Goal: Task Accomplishment & Management: Use online tool/utility

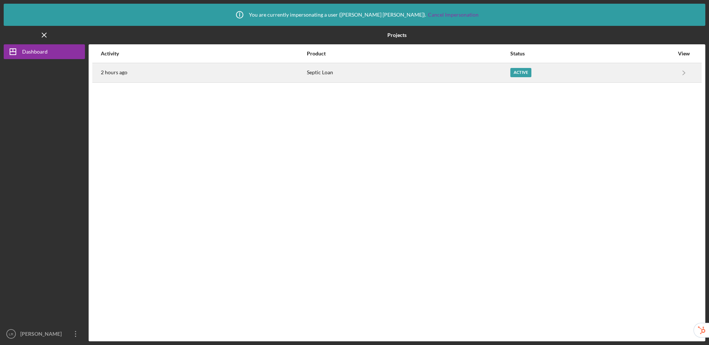
click at [225, 80] on div "2 hours ago" at bounding box center [203, 73] width 205 height 18
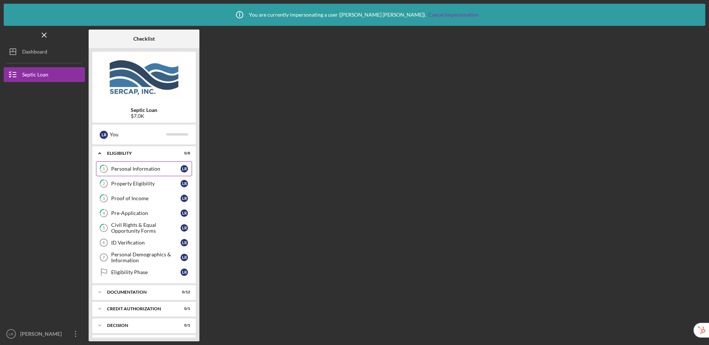
click at [134, 172] on div "Personal Information" at bounding box center [145, 169] width 69 height 6
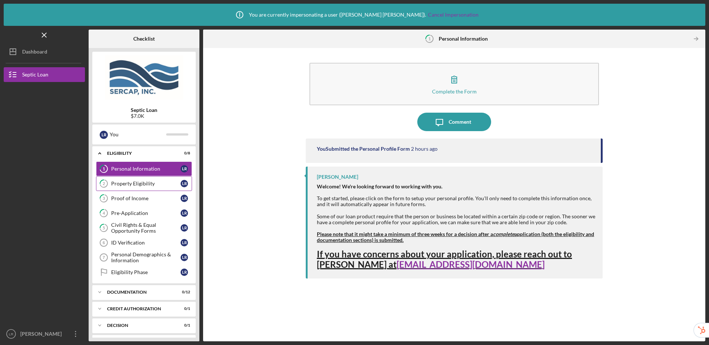
click at [127, 184] on div "Property Eligibility" at bounding box center [145, 184] width 69 height 6
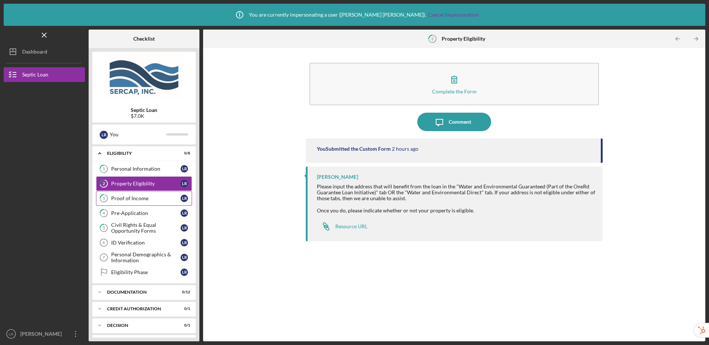
click at [124, 199] on div "Proof of Income" at bounding box center [145, 198] width 69 height 6
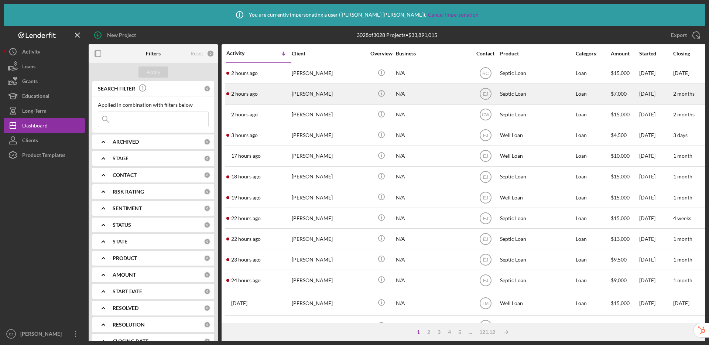
click at [354, 94] on div "[PERSON_NAME]" at bounding box center [329, 94] width 74 height 20
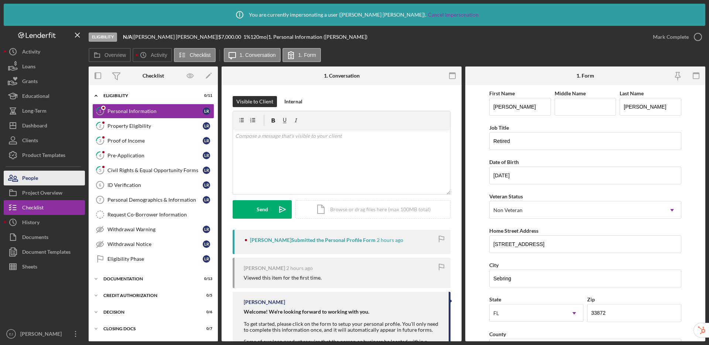
click at [63, 175] on button "People" at bounding box center [44, 178] width 81 height 15
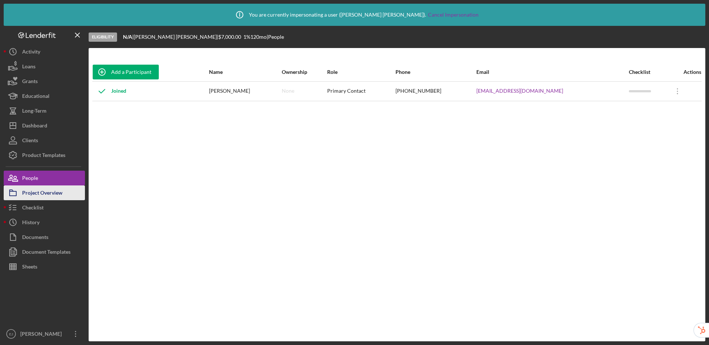
click at [56, 193] on div "Project Overview" at bounding box center [42, 193] width 40 height 17
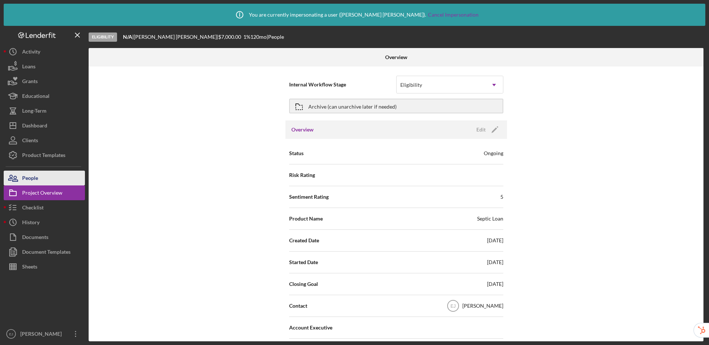
click at [56, 174] on button "People" at bounding box center [44, 178] width 81 height 15
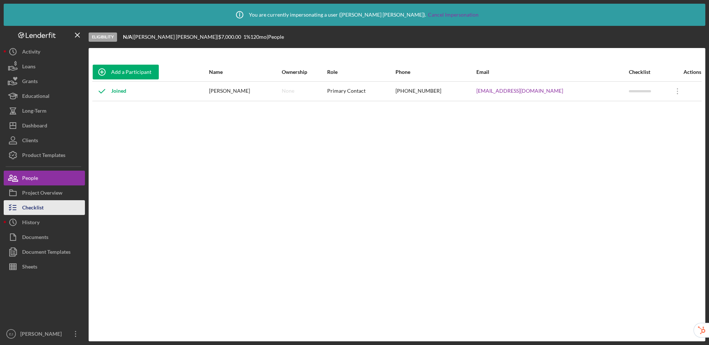
click at [51, 208] on button "Checklist" at bounding box center [44, 207] width 81 height 15
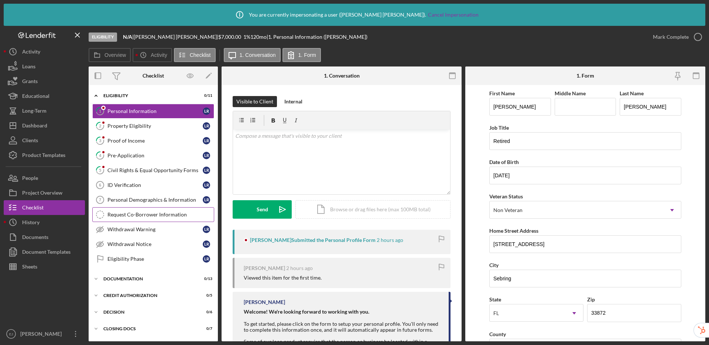
scroll to position [1, 0]
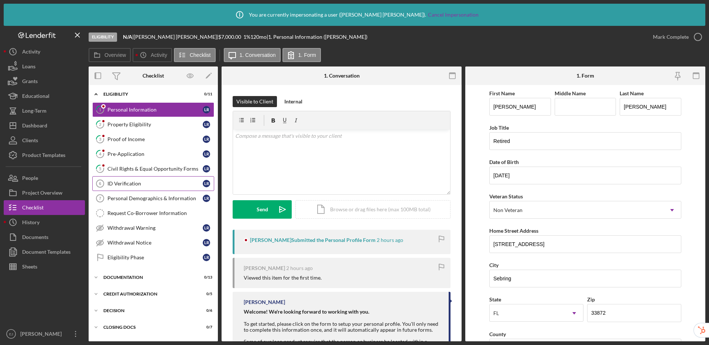
click at [171, 188] on link "ID Verification 6 ID Verification L R" at bounding box center [153, 183] width 122 height 15
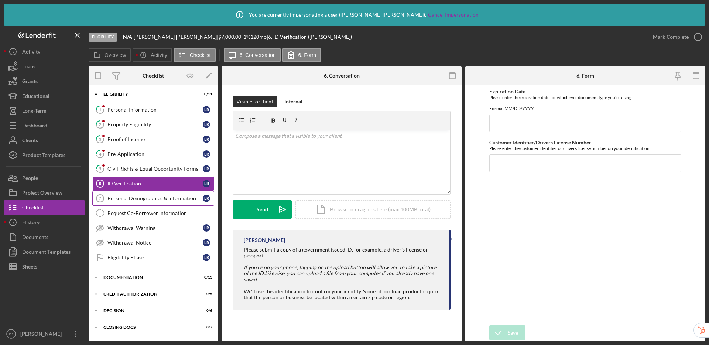
click at [158, 202] on link "Personal Demographics & Information 7 Personal Demographics & Information L R" at bounding box center [153, 198] width 122 height 15
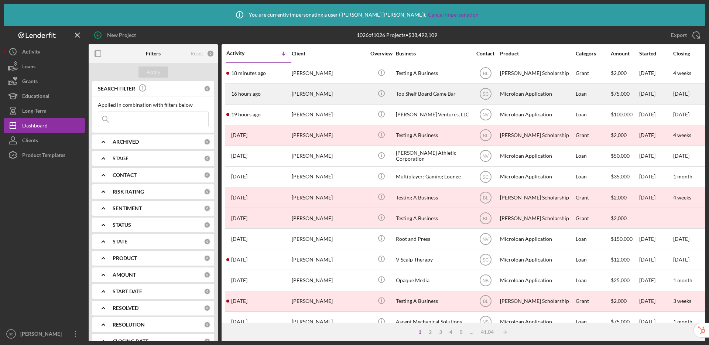
click at [343, 95] on div "Gabe Dobles" at bounding box center [329, 94] width 74 height 20
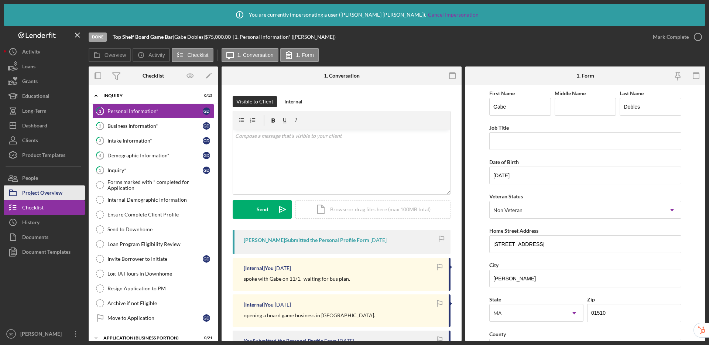
click at [47, 189] on div "Project Overview" at bounding box center [42, 193] width 40 height 17
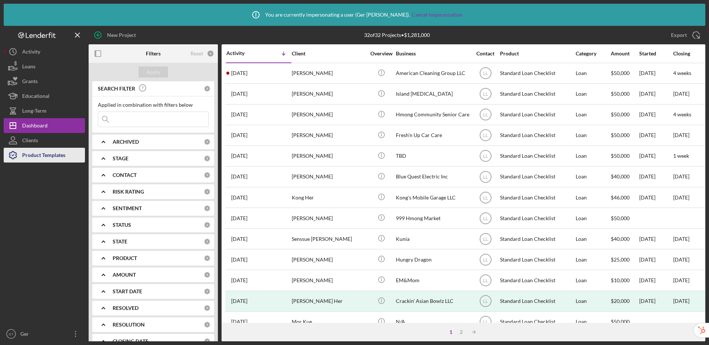
click at [29, 157] on div "Product Templates" at bounding box center [43, 156] width 43 height 17
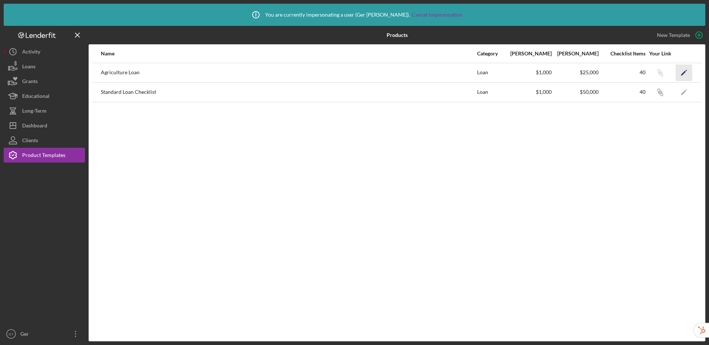
click at [683, 74] on polygon "button" at bounding box center [683, 73] width 5 height 5
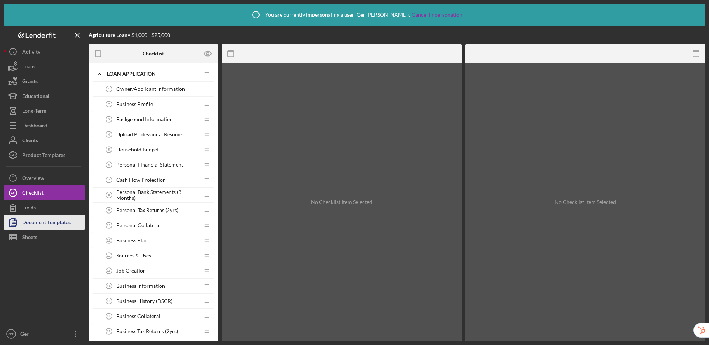
click at [54, 220] on div "Document Templates" at bounding box center [46, 223] width 48 height 17
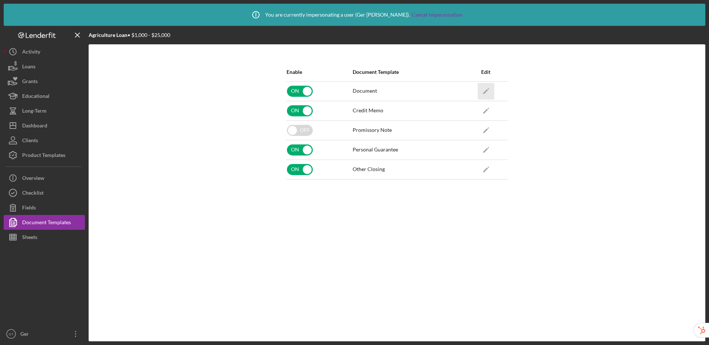
click at [486, 90] on icon "Icon/Edit" at bounding box center [485, 91] width 17 height 17
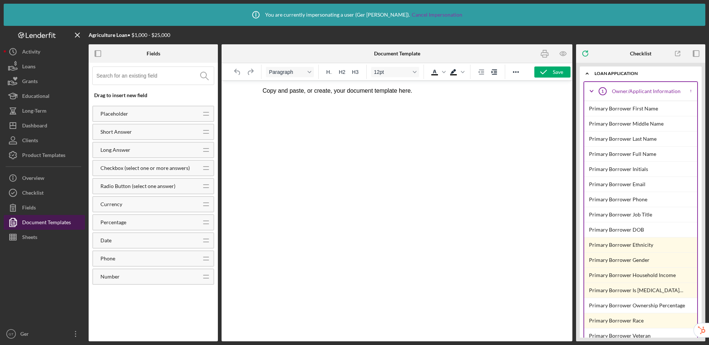
click at [37, 222] on div "Document Templates" at bounding box center [46, 223] width 49 height 17
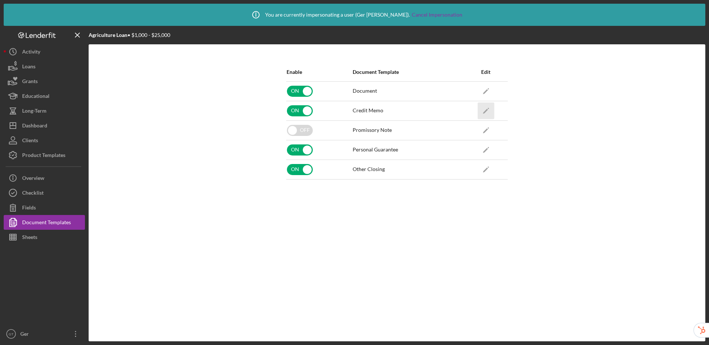
click at [487, 113] on icon "Icon/Edit" at bounding box center [485, 110] width 17 height 17
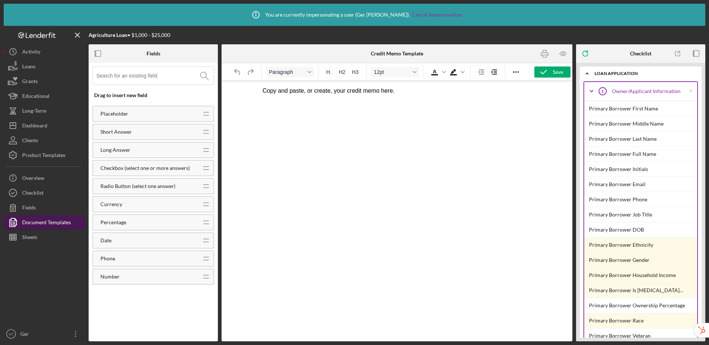
click at [28, 225] on div "Document Templates" at bounding box center [46, 223] width 49 height 17
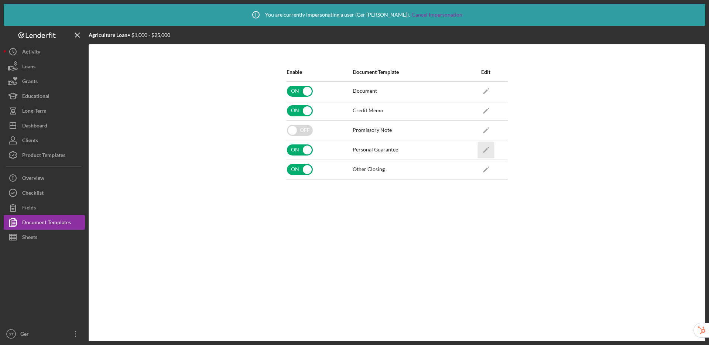
click at [490, 150] on icon "Icon/Edit" at bounding box center [485, 149] width 17 height 17
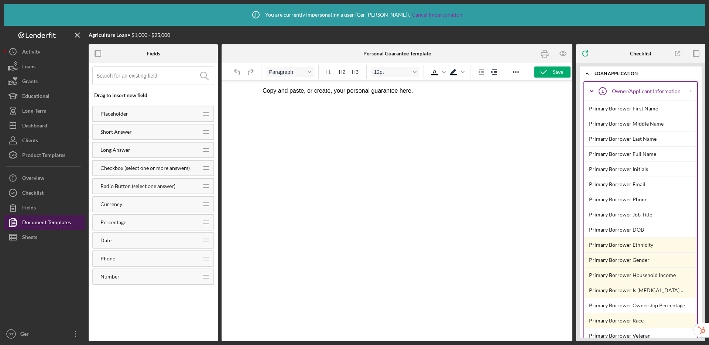
click at [59, 222] on div "Document Templates" at bounding box center [46, 223] width 49 height 17
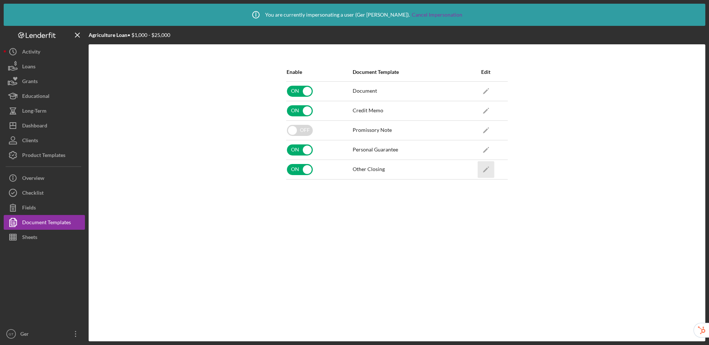
click at [486, 171] on icon "Icon/Edit" at bounding box center [485, 169] width 17 height 17
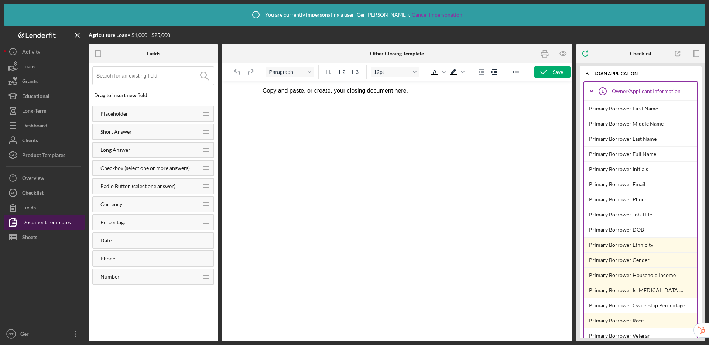
click at [66, 222] on div "Document Templates" at bounding box center [46, 223] width 49 height 17
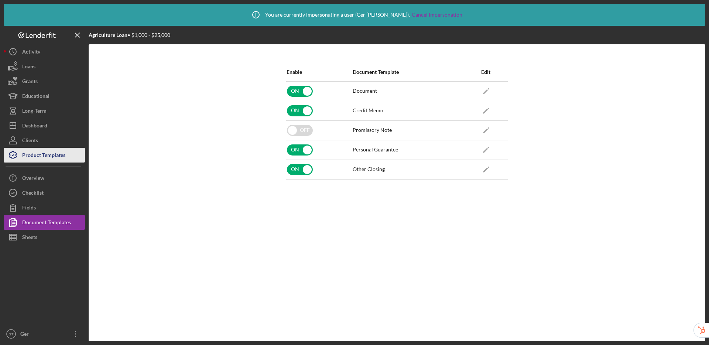
click at [43, 158] on div "Product Templates" at bounding box center [43, 156] width 43 height 17
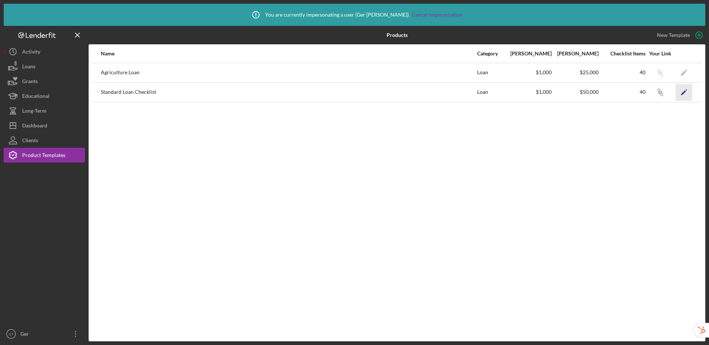
click at [687, 95] on icon "Icon/Edit" at bounding box center [684, 92] width 17 height 17
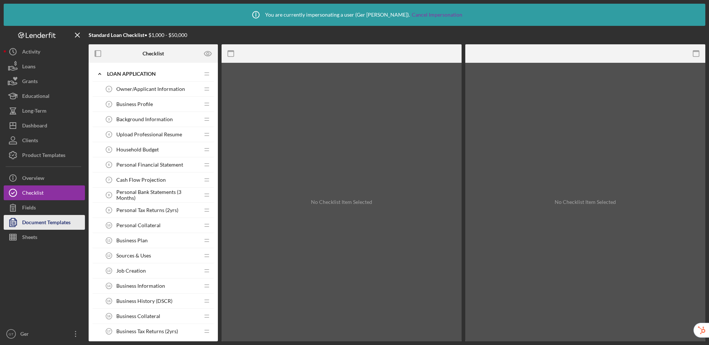
click at [37, 221] on div "Document Templates" at bounding box center [46, 223] width 48 height 17
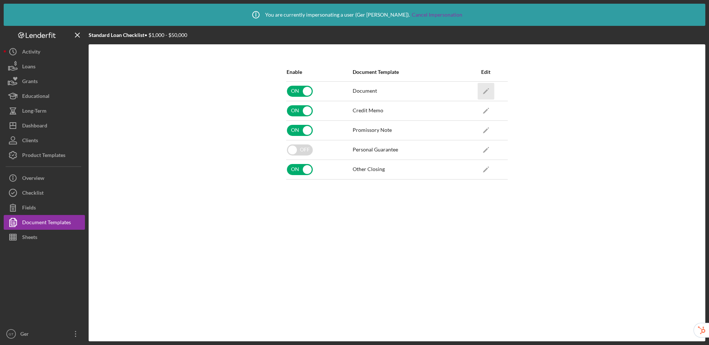
click at [484, 89] on icon "Icon/Edit" at bounding box center [485, 91] width 17 height 17
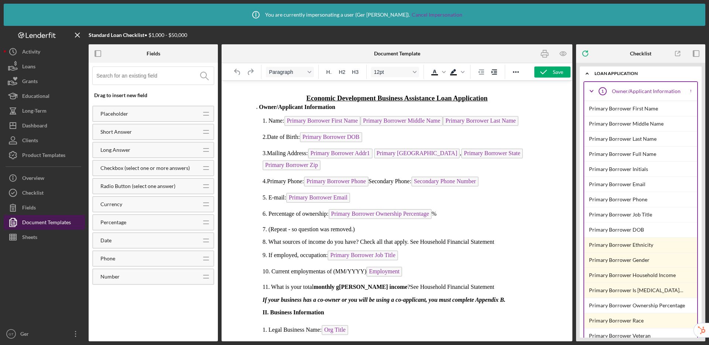
click at [23, 224] on div "Document Templates" at bounding box center [46, 223] width 49 height 17
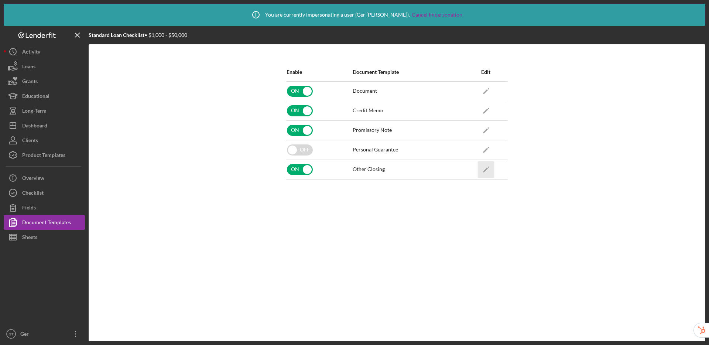
click at [486, 169] on polygon "button" at bounding box center [485, 169] width 5 height 5
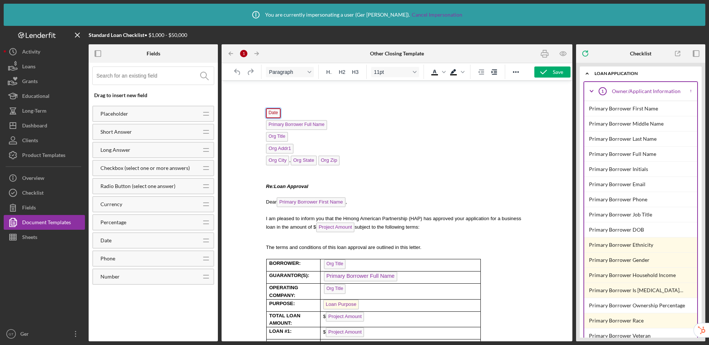
click at [274, 113] on span "Date" at bounding box center [273, 113] width 14 height 10
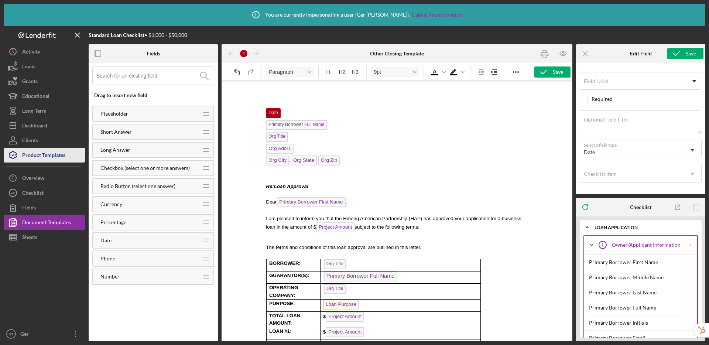
click at [50, 154] on div "Product Templates" at bounding box center [43, 156] width 43 height 17
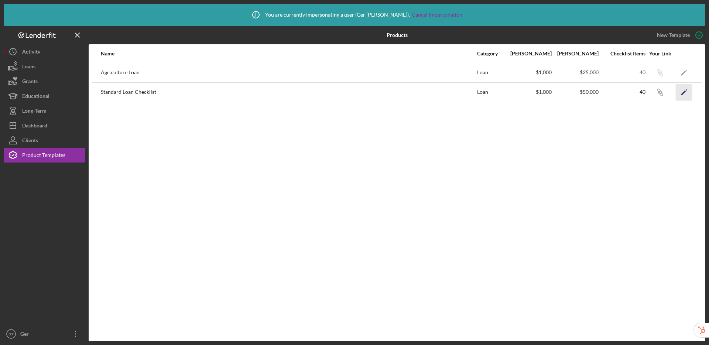
click at [682, 93] on icon "Icon/Edit" at bounding box center [684, 92] width 17 height 17
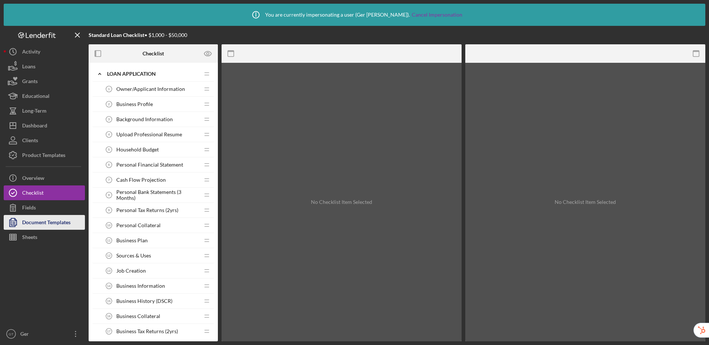
click at [45, 222] on div "Document Templates" at bounding box center [46, 223] width 48 height 17
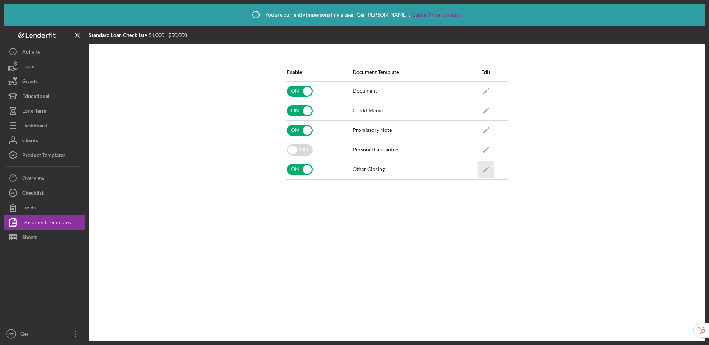
click at [487, 173] on icon "Icon/Edit" at bounding box center [485, 169] width 17 height 17
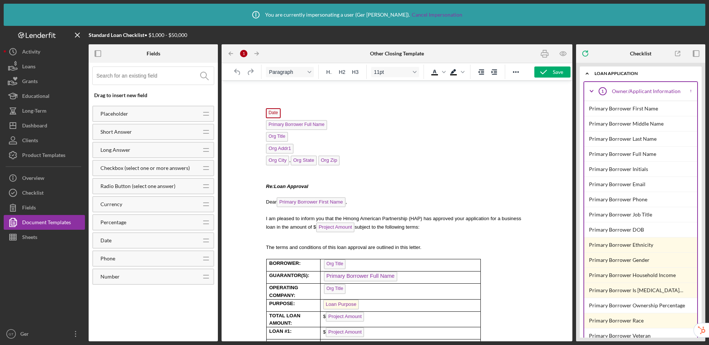
click at [293, 91] on div "Date Primary Borrower Full Name Org Title Org Addr1 Org City , Org State Org Zi…" at bounding box center [397, 269] width 269 height 364
click at [387, 93] on p "Rich Text Area. Press ALT-0 for help." at bounding box center [397, 91] width 49 height 8
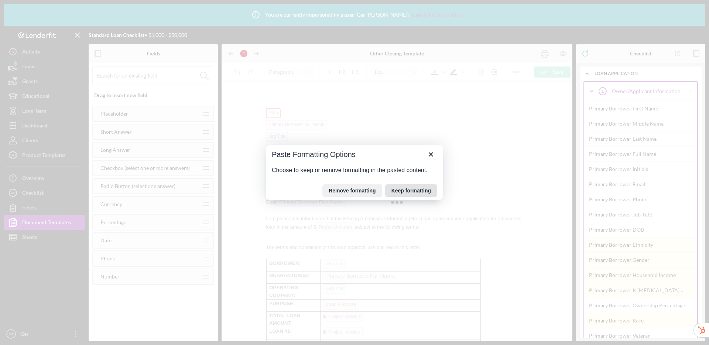
click at [412, 194] on button "Keep formatting" at bounding box center [411, 190] width 52 height 13
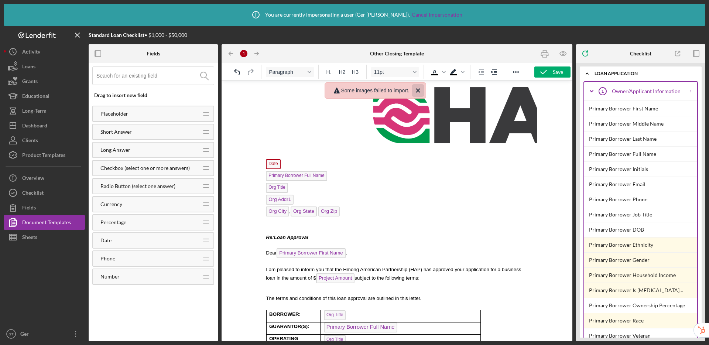
click at [422, 90] on icon "Close" at bounding box center [418, 90] width 9 height 9
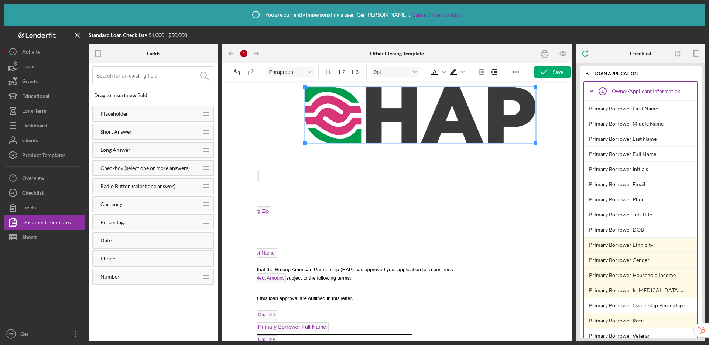
click at [350, 181] on div "Date Primary Borrower Full Name Org Title Org Addr1 Org City , Org State Org Zi…" at bounding box center [328, 294] width 269 height 415
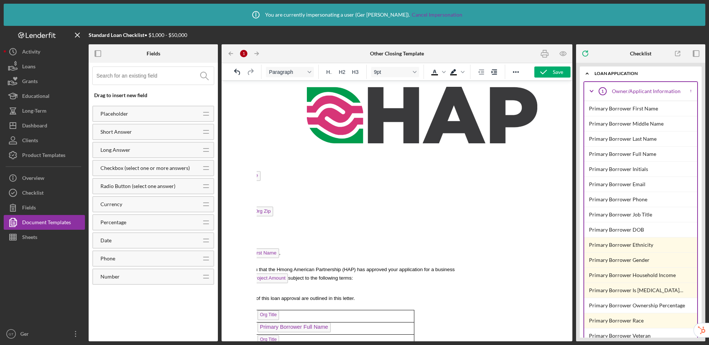
click at [377, 119] on img "Rich Text Area. Press ALT-0 for help." at bounding box center [422, 115] width 230 height 56
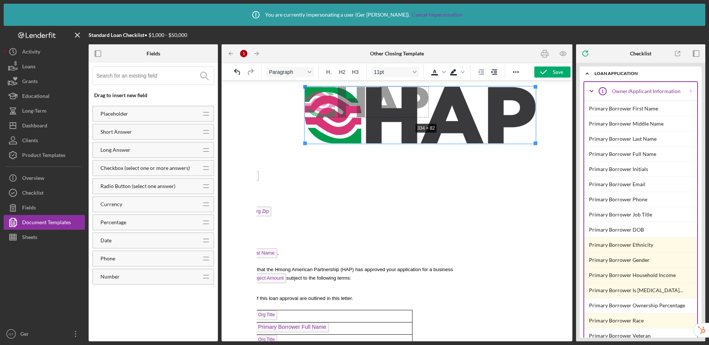
drag, startPoint x: 301, startPoint y: 143, endPoint x: 416, endPoint y: 120, distance: 117.2
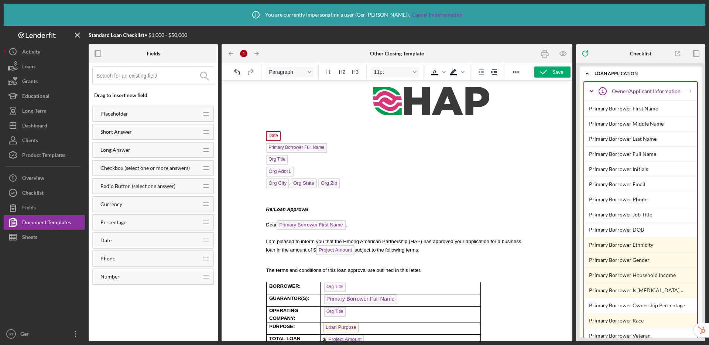
scroll to position [0, 0]
click at [332, 147] on p "Primary Borrower Full Name" at bounding box center [316, 149] width 100 height 12
click at [445, 108] on img "Rich Text Area. Press ALT-0 for help." at bounding box center [431, 101] width 116 height 28
click at [512, 71] on icon "Reveal or hide additional toolbar items" at bounding box center [515, 72] width 9 height 9
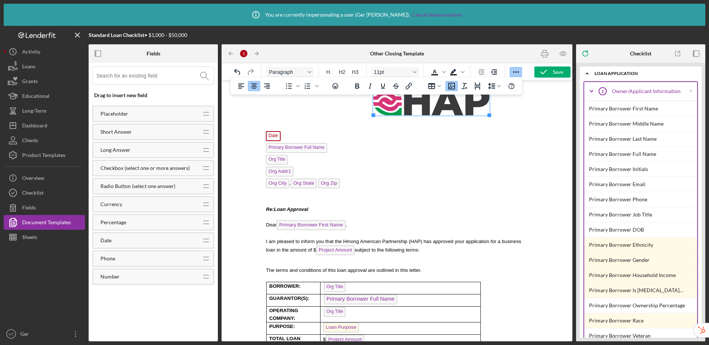
click at [256, 86] on icon "Align center" at bounding box center [254, 85] width 6 height 5
click at [244, 88] on icon "Align left" at bounding box center [241, 86] width 9 height 9
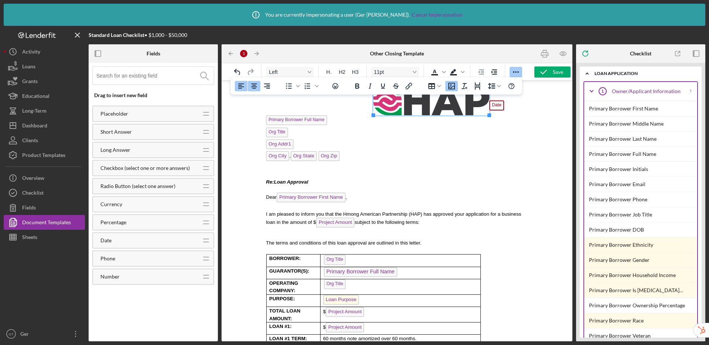
click at [453, 87] on icon "Insert/edit image" at bounding box center [451, 86] width 9 height 9
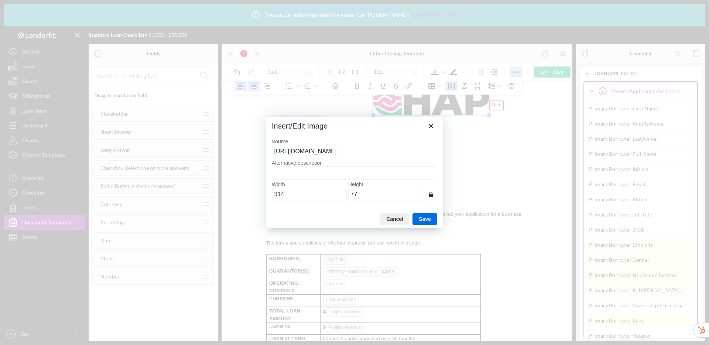
scroll to position [0, 535]
click at [391, 220] on button "Cancel" at bounding box center [395, 219] width 30 height 13
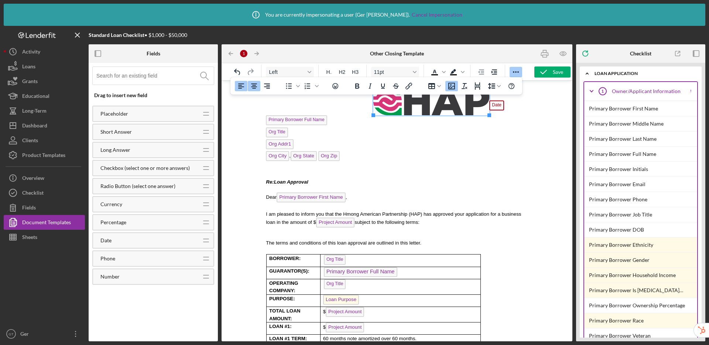
click at [241, 87] on icon "Align left" at bounding box center [241, 85] width 6 height 5
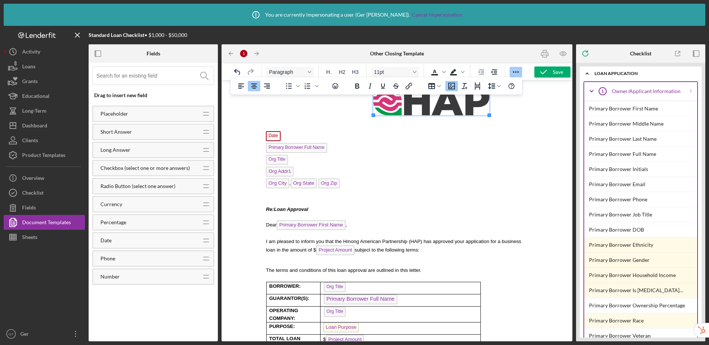
click at [253, 88] on icon "Align center" at bounding box center [254, 86] width 9 height 9
click at [264, 87] on icon "Align right" at bounding box center [267, 86] width 9 height 9
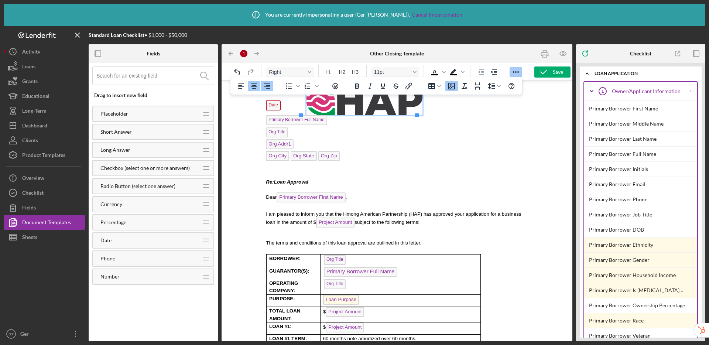
click at [253, 86] on icon "Align center" at bounding box center [254, 86] width 9 height 9
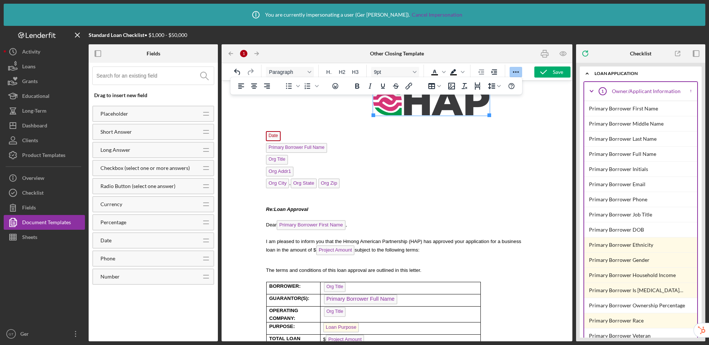
click at [476, 144] on div "Date Primary Borrower Full Name Org Title Org Addr1 Org City , Org State Org Zi…" at bounding box center [397, 280] width 269 height 387
click at [514, 123] on p "Rich Text Area. Press ALT-0 for help." at bounding box center [397, 120] width 269 height 7
click at [473, 131] on p "Date" at bounding box center [398, 137] width 265 height 12
click at [515, 72] on icon "Reveal or hide additional toolbar items" at bounding box center [516, 71] width 6 height 1
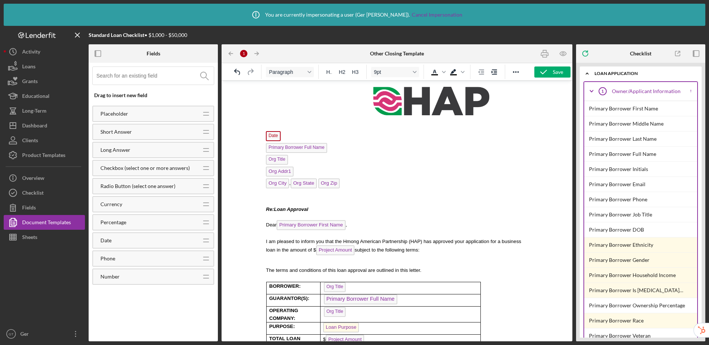
click at [430, 104] on img "Rich Text Area. Press ALT-0 for help." at bounding box center [431, 101] width 116 height 28
click at [498, 105] on div "Date Primary Borrower Full Name Org Title Org Addr1 Org City , Org State Org Zi…" at bounding box center [397, 280] width 269 height 387
click at [263, 133] on div "Date Primary Borrower Full Name Org Title Org Addr1 Org City , Org State Org Zi…" at bounding box center [397, 280] width 269 height 387
click at [278, 121] on p "Rich Text Area. Press ALT-0 for help." at bounding box center [397, 120] width 269 height 7
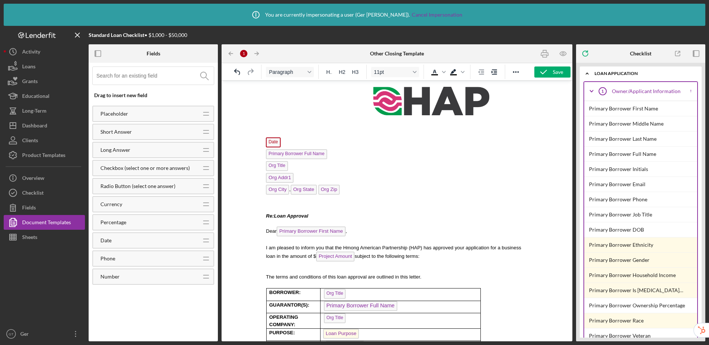
click at [422, 108] on img "Rich Text Area. Press ALT-0 for help." at bounding box center [431, 101] width 116 height 28
click at [493, 72] on icon "Increase indent" at bounding box center [494, 72] width 9 height 9
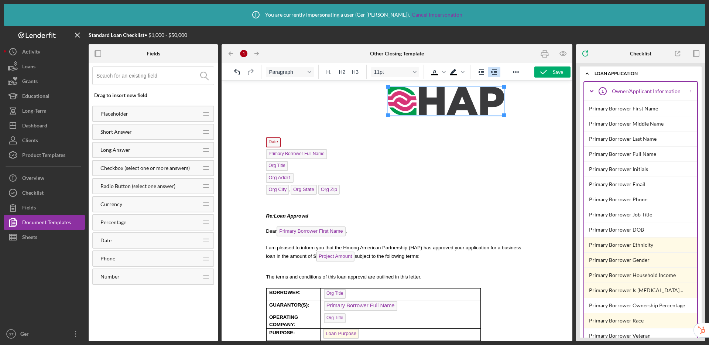
click at [493, 72] on icon "Increase indent" at bounding box center [494, 72] width 9 height 9
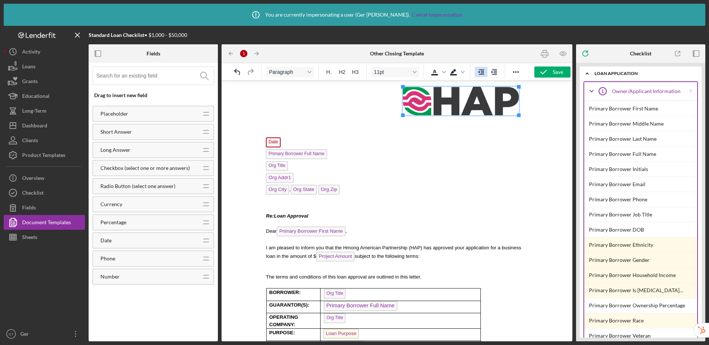
click at [483, 73] on icon "Decrease indent" at bounding box center [481, 71] width 6 height 5
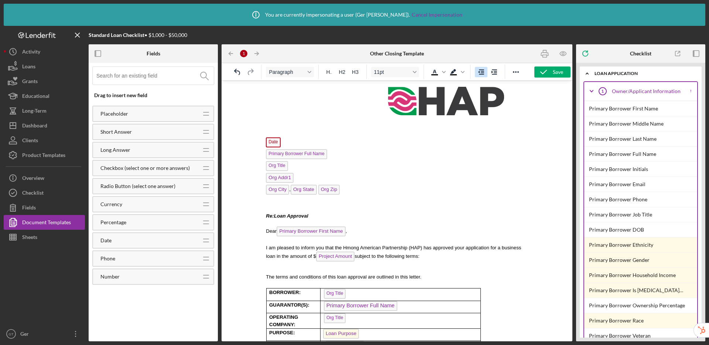
click at [483, 73] on icon "Decrease indent" at bounding box center [481, 71] width 6 height 5
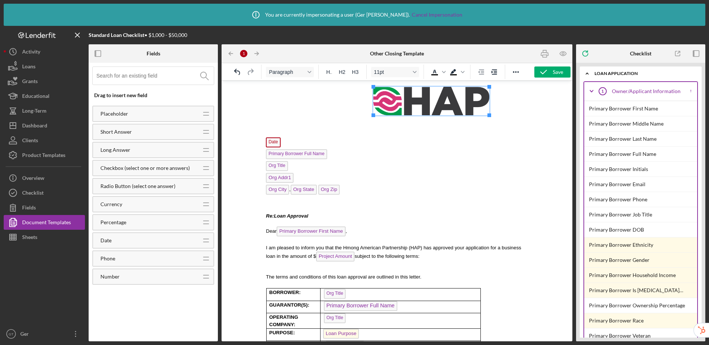
click at [483, 73] on icon "Decrease indent" at bounding box center [481, 71] width 6 height 5
click at [436, 99] on img "Rich Text Area. Press ALT-0 for help." at bounding box center [431, 101] width 116 height 28
click at [514, 74] on icon "Reveal or hide additional toolbar items" at bounding box center [515, 72] width 9 height 9
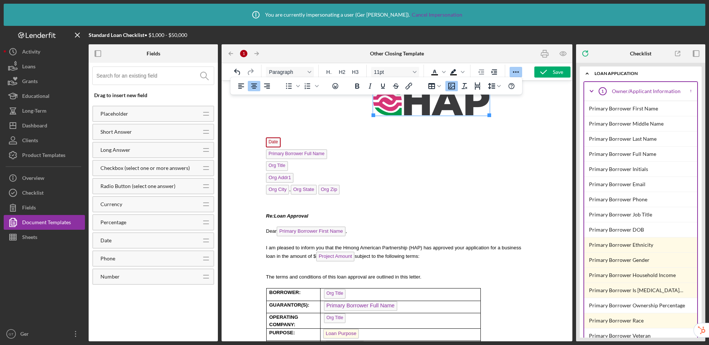
click at [257, 86] on icon "Align center" at bounding box center [254, 86] width 9 height 9
click at [242, 86] on icon "Align left" at bounding box center [241, 86] width 9 height 9
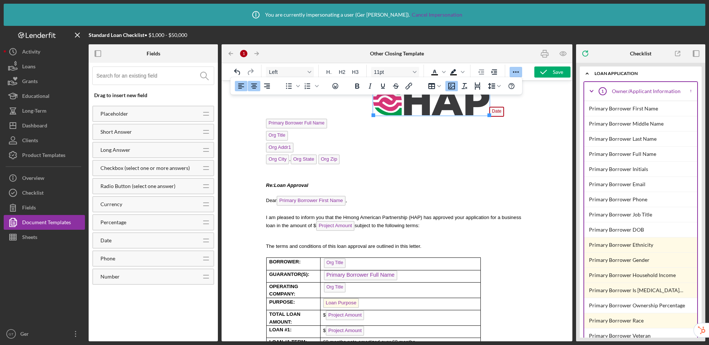
click at [253, 86] on icon "Align center" at bounding box center [254, 85] width 6 height 5
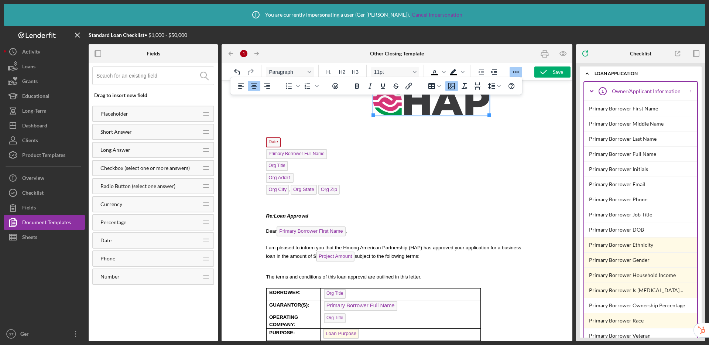
click at [411, 101] on img "Rich Text Area. Press ALT-0 for help." at bounding box center [431, 101] width 116 height 28
click at [430, 112] on img "Rich Text Area. Press ALT-0 for help." at bounding box center [431, 101] width 116 height 28
click at [455, 88] on icon "Insert/edit image" at bounding box center [451, 86] width 7 height 7
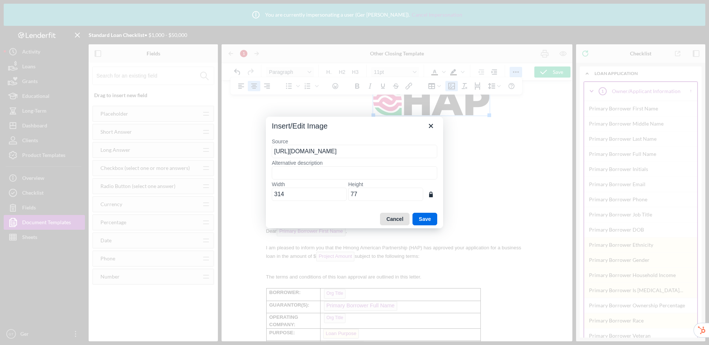
click at [392, 222] on button "Cancel" at bounding box center [395, 219] width 30 height 13
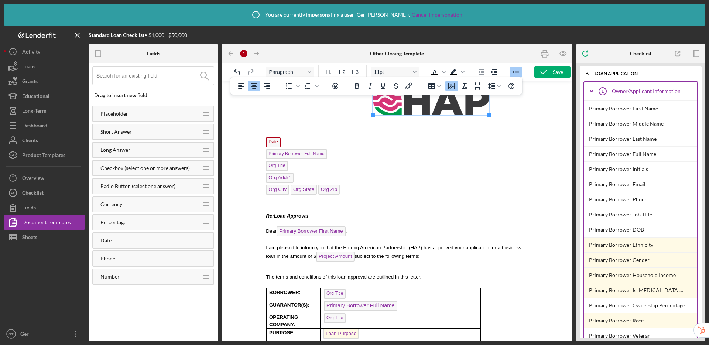
click at [424, 107] on img "Rich Text Area. Press ALT-0 for help." at bounding box center [431, 101] width 116 height 28
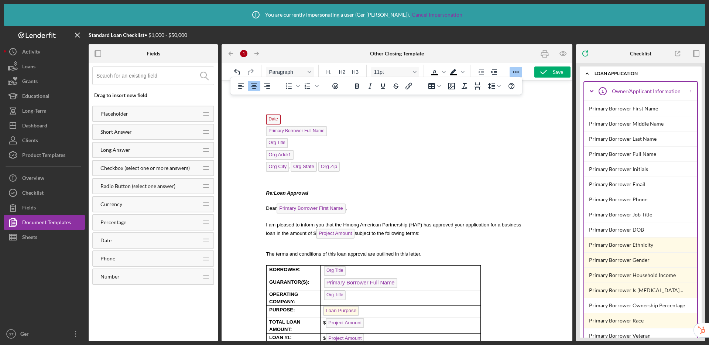
click at [503, 117] on p "Date" at bounding box center [398, 120] width 265 height 12
click at [517, 72] on icon "Reveal or hide additional toolbar items" at bounding box center [515, 72] width 9 height 9
click at [295, 92] on div "Date ﻿ Primary Borrower Full Name Org Title Org Addr1 Org City , Org State Org …" at bounding box center [397, 272] width 269 height 371
click at [516, 71] on icon "Reveal or hide additional toolbar items" at bounding box center [515, 72] width 9 height 9
click at [240, 89] on icon "Align left" at bounding box center [241, 86] width 9 height 9
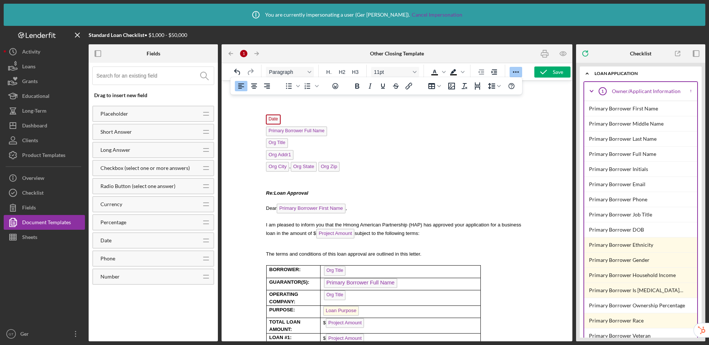
click at [516, 73] on icon "Reveal or hide additional toolbar items" at bounding box center [515, 72] width 9 height 9
click at [263, 93] on div "Date Primary Borrower Full Name Org Title Org Addr1 Org City , Org State Org Zi…" at bounding box center [397, 272] width 269 height 371
click at [267, 96] on p "Rich Text Area. Press ALT-0 for help." at bounding box center [397, 98] width 269 height 7
click at [268, 107] on p "Rich Text Area. Press ALT-0 for help." at bounding box center [397, 105] width 269 height 6
click at [269, 104] on p "Rich Text Area. Press ALT-0 for help." at bounding box center [397, 105] width 269 height 6
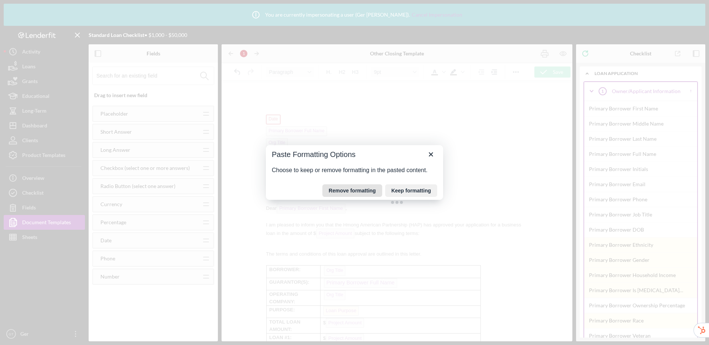
click at [348, 192] on button "Remove formatting" at bounding box center [352, 190] width 60 height 13
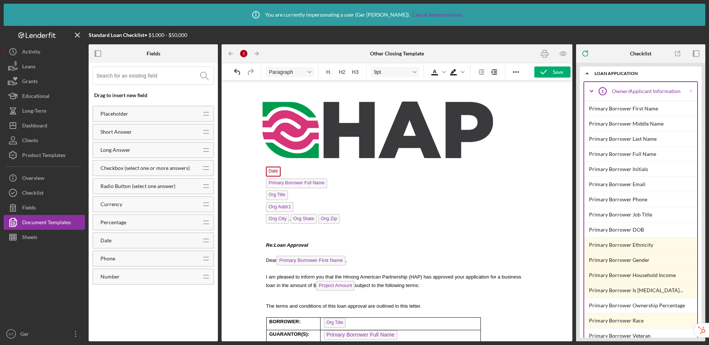
click at [361, 137] on img "Rich Text Area. Press ALT-0 for help." at bounding box center [378, 130] width 230 height 56
click at [523, 153] on p "Rich Text Area. Press ALT-0 for help." at bounding box center [397, 131] width 269 height 58
click at [405, 133] on img "Rich Text Area. Press ALT-0 for help." at bounding box center [378, 130] width 230 height 56
click at [562, 54] on icon "button" at bounding box center [563, 53] width 17 height 17
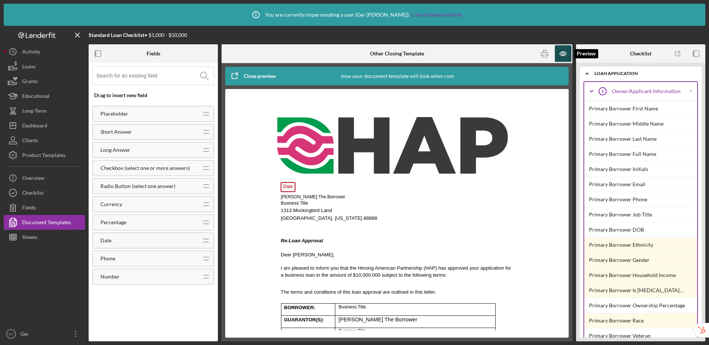
click at [565, 54] on icon "button" at bounding box center [563, 53] width 17 height 17
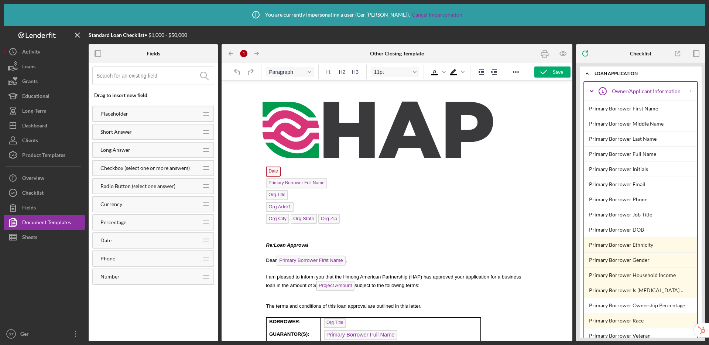
scroll to position [0, 0]
click at [403, 141] on img "Rich Text Area. Press ALT-0 for help." at bounding box center [378, 130] width 230 height 56
click at [482, 192] on p "Org Title" at bounding box center [398, 196] width 265 height 12
click at [567, 53] on icon "button" at bounding box center [563, 53] width 17 height 17
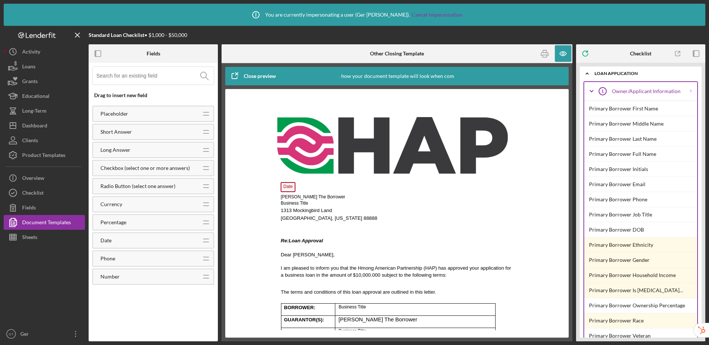
click at [236, 70] on icon "button" at bounding box center [234, 76] width 18 height 18
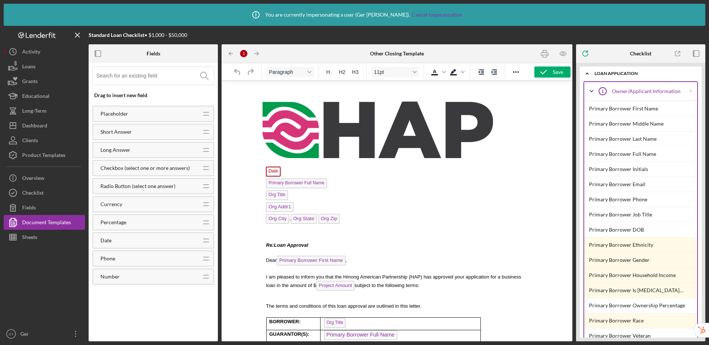
click at [366, 130] on img "Rich Text Area. Press ALT-0 for help." at bounding box center [378, 130] width 230 height 56
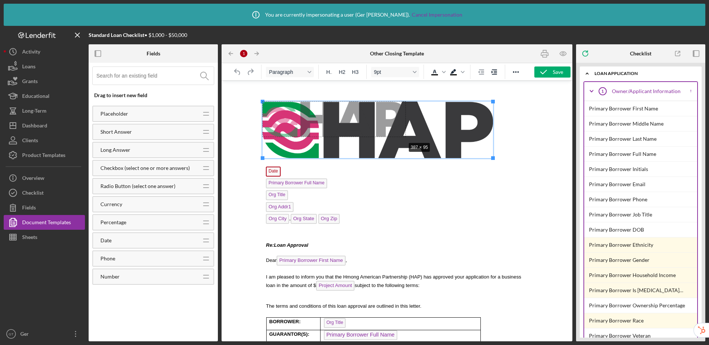
drag, startPoint x: 493, startPoint y: 158, endPoint x: 405, endPoint y: 141, distance: 89.5
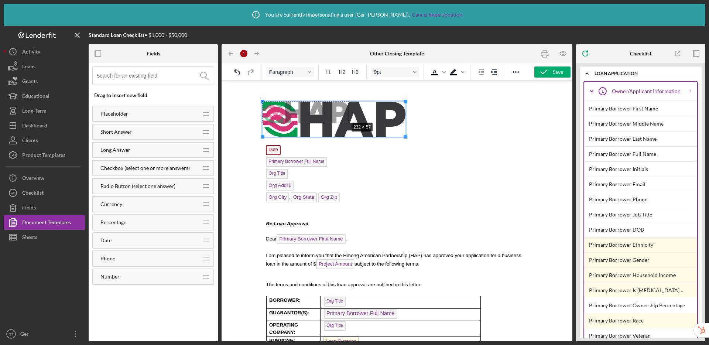
drag, startPoint x: 407, startPoint y: 138, endPoint x: 348, endPoint y: 121, distance: 60.6
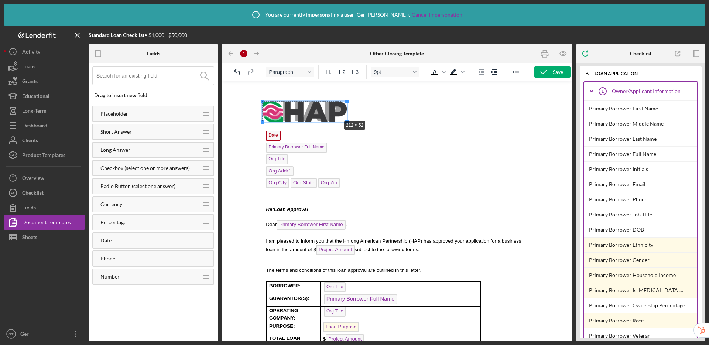
drag, startPoint x: 347, startPoint y: 124, endPoint x: 341, endPoint y: 120, distance: 7.1
click at [376, 123] on p "Rich Text Area. Press ALT-0 for help." at bounding box center [398, 126] width 265 height 6
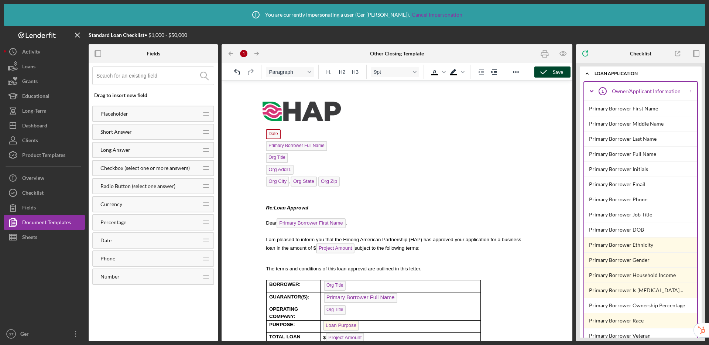
click at [549, 73] on icon "button" at bounding box center [543, 72] width 18 height 18
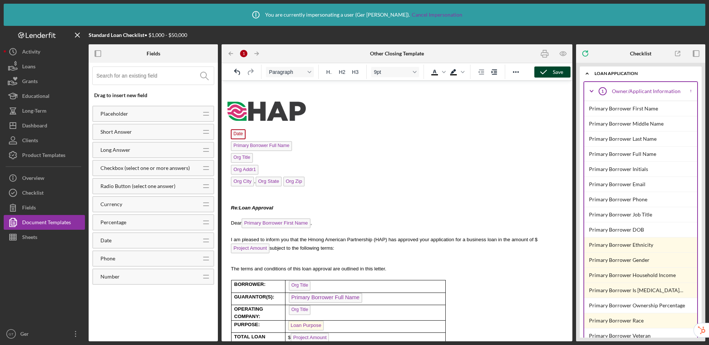
click at [556, 73] on div "Save" at bounding box center [558, 71] width 10 height 11
click at [562, 54] on icon "button" at bounding box center [563, 53] width 2 height 2
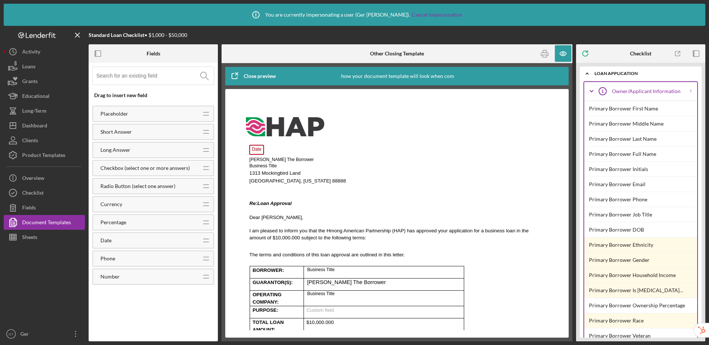
click at [257, 76] on div "Close preview" at bounding box center [260, 76] width 32 height 15
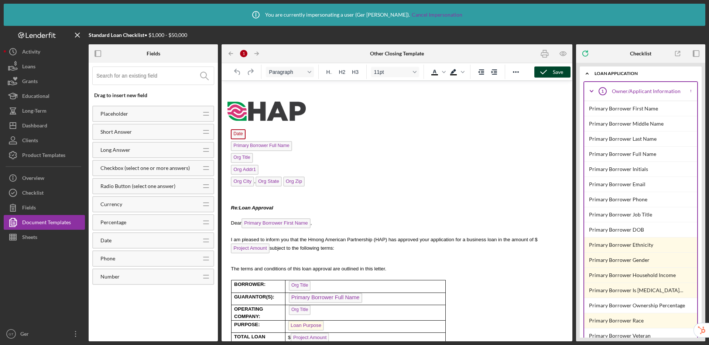
click at [556, 75] on div "Save" at bounding box center [558, 71] width 10 height 11
click at [274, 114] on img "Rich Text Area. Press ALT-0 for help." at bounding box center [266, 111] width 78 height 19
click at [315, 116] on p "Rich Text Area. Press ALT-0 for help." at bounding box center [396, 112] width 339 height 21
click at [316, 133] on p "Date ﻿" at bounding box center [399, 135] width 336 height 12
click at [38, 215] on div "Document Templates" at bounding box center [46, 223] width 49 height 17
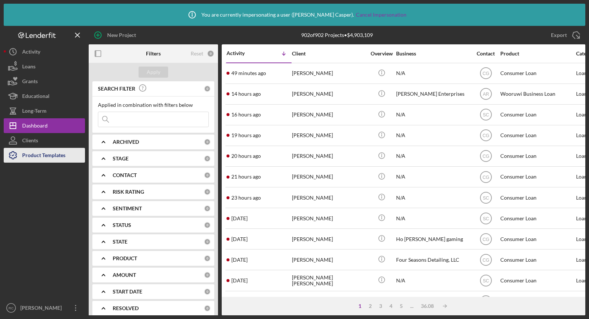
click at [30, 154] on div "Product Templates" at bounding box center [43, 156] width 43 height 17
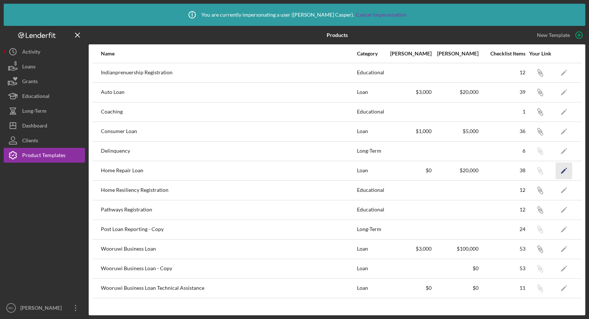
click at [565, 172] on icon "Icon/Edit" at bounding box center [563, 170] width 17 height 17
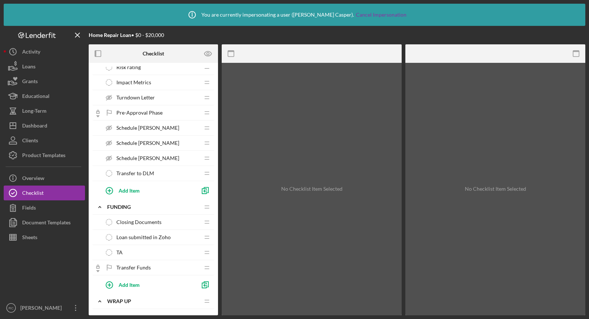
scroll to position [471, 0]
click at [156, 126] on span "Schedule [PERSON_NAME]" at bounding box center [147, 128] width 63 height 6
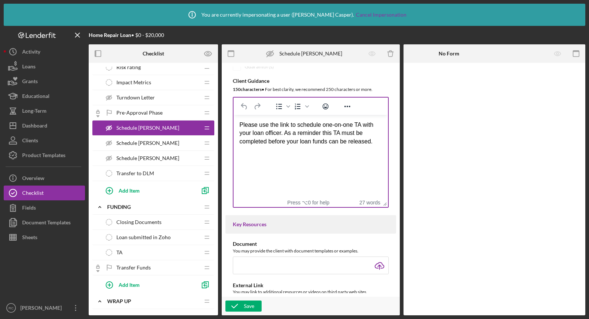
scroll to position [306, 0]
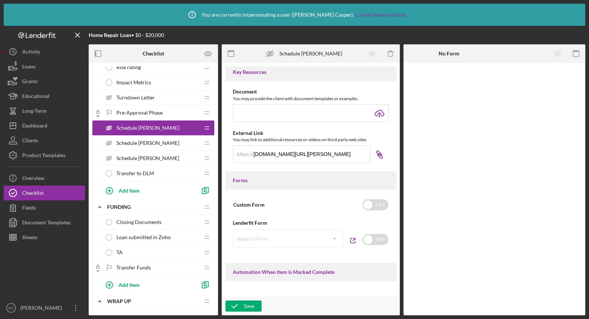
click at [373, 156] on icon "Icon/Link" at bounding box center [379, 154] width 18 height 18
click at [32, 153] on div "Product Templates" at bounding box center [43, 156] width 43 height 17
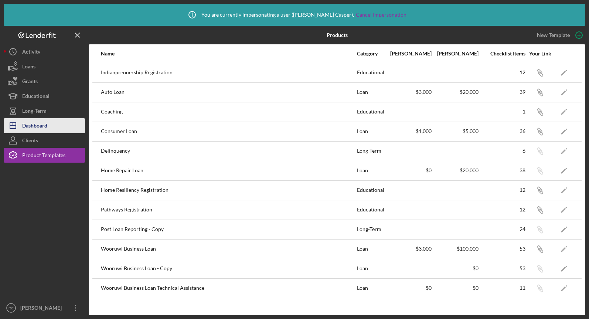
click at [31, 124] on div "Dashboard" at bounding box center [34, 126] width 25 height 17
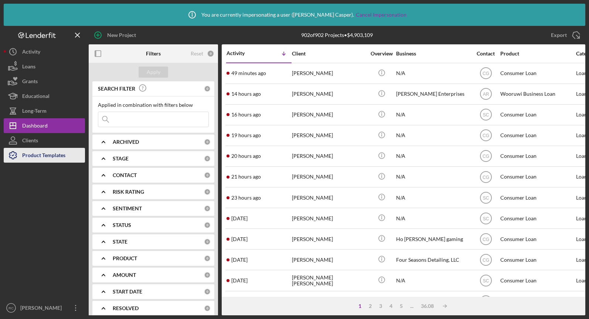
click at [57, 150] on div "Product Templates" at bounding box center [43, 156] width 43 height 17
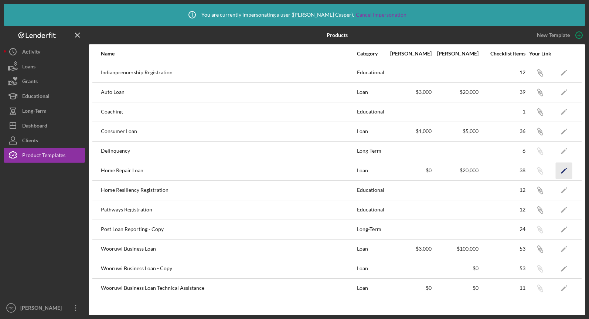
click at [563, 169] on icon "Icon/Edit" at bounding box center [563, 170] width 17 height 17
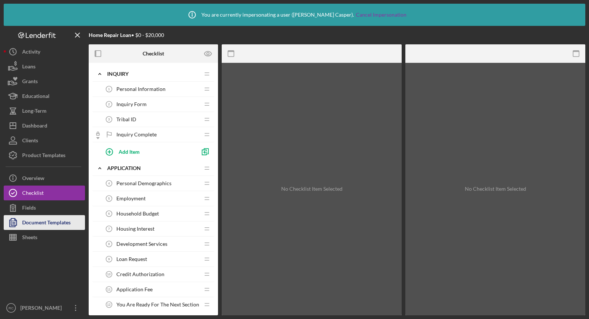
click at [35, 227] on div "Document Templates" at bounding box center [46, 223] width 48 height 17
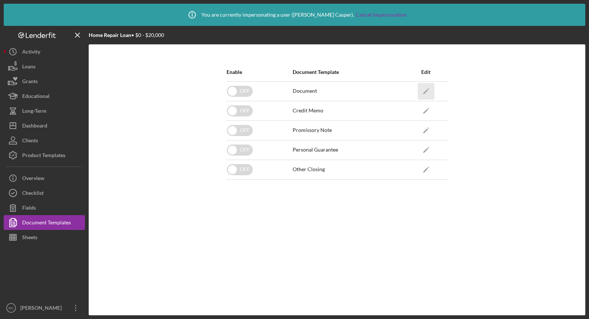
click at [423, 89] on icon "Icon/Edit" at bounding box center [425, 91] width 17 height 17
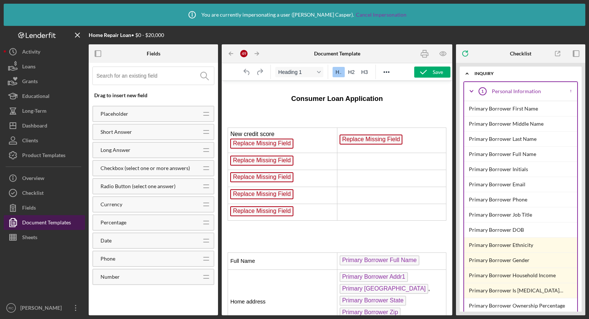
click at [31, 223] on div "Document Templates" at bounding box center [46, 223] width 49 height 17
click at [52, 224] on div "Document Templates" at bounding box center [46, 223] width 49 height 17
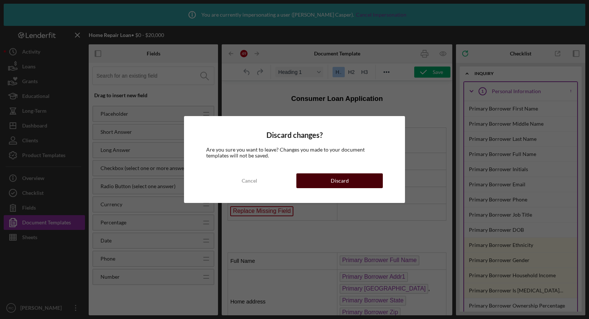
click at [320, 178] on button "Discard" at bounding box center [339, 180] width 86 height 15
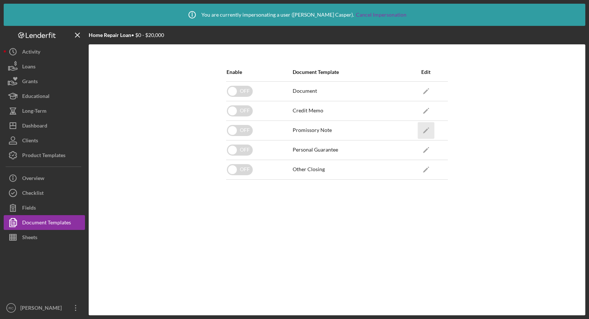
click at [427, 131] on icon "Icon/Edit" at bounding box center [425, 130] width 17 height 17
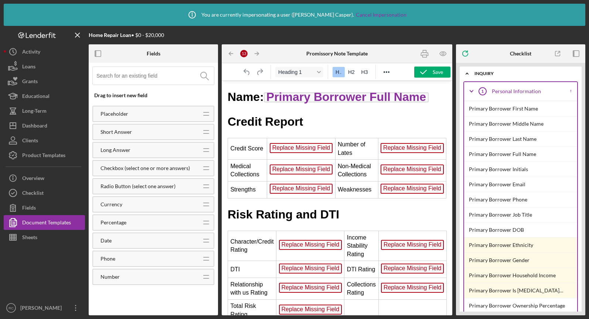
click at [355, 119] on h1 "Credit Report" at bounding box center [336, 121] width 219 height 17
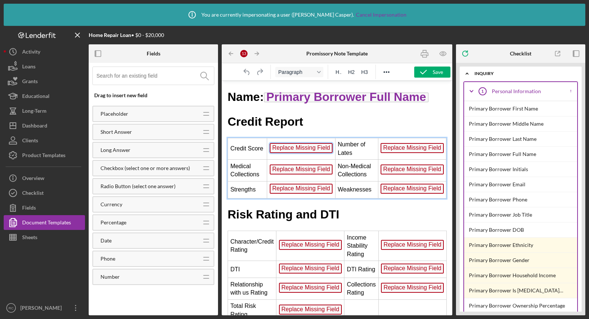
click at [302, 148] on span "Replace Missing Field" at bounding box center [301, 148] width 63 height 10
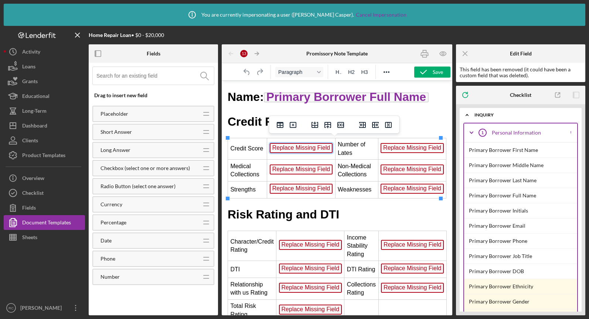
click at [311, 147] on span "Replace Missing Field" at bounding box center [301, 148] width 63 height 10
click at [144, 77] on input at bounding box center [154, 76] width 117 height 18
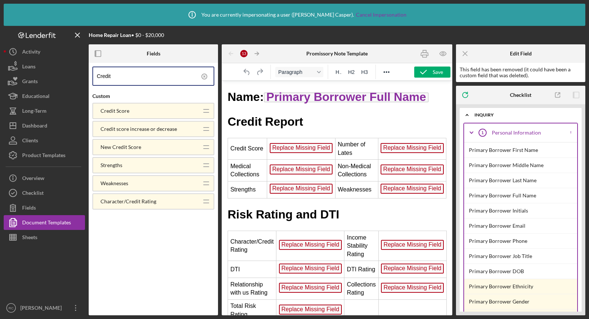
click at [320, 147] on span "Replace Missing Field" at bounding box center [301, 148] width 63 height 10
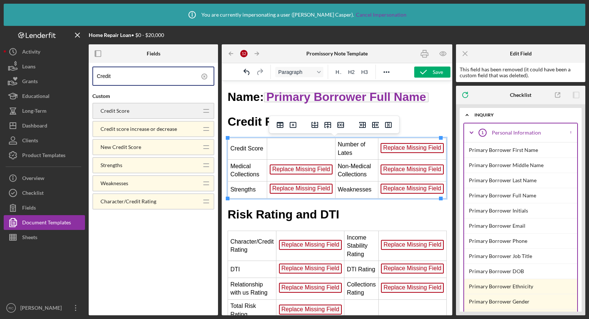
click at [133, 111] on div "Credit Score" at bounding box center [145, 111] width 104 height 6
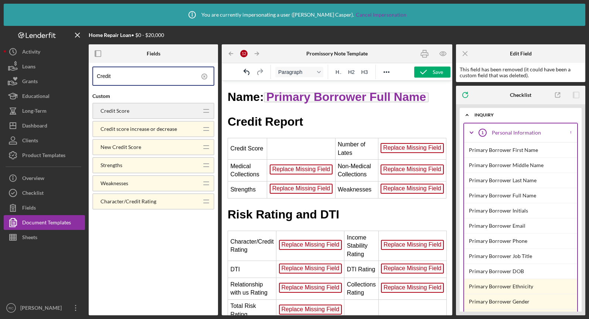
click at [133, 111] on div "Credit Score" at bounding box center [145, 111] width 104 height 6
drag, startPoint x: 355, startPoint y: 192, endPoint x: 292, endPoint y: 155, distance: 73.3
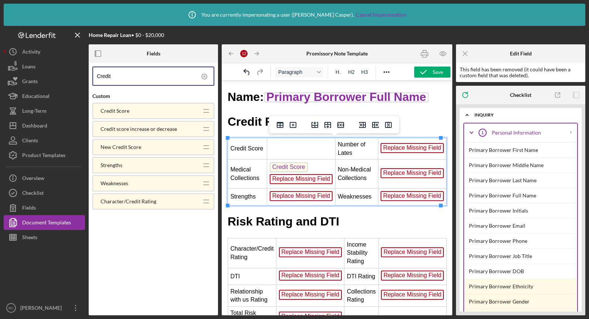
drag, startPoint x: 377, startPoint y: 191, endPoint x: 289, endPoint y: 155, distance: 95.0
drag, startPoint x: 285, startPoint y: 167, endPoint x: 285, endPoint y: 145, distance: 21.4
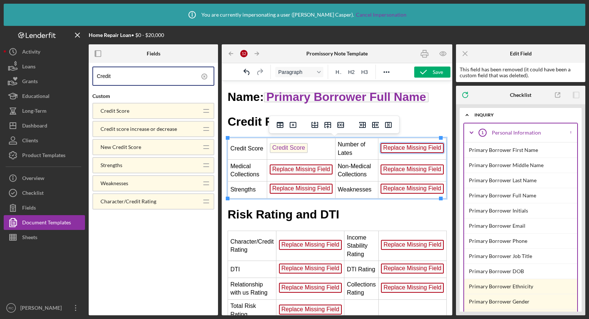
click at [395, 149] on span "Replace Missing Field" at bounding box center [411, 148] width 63 height 10
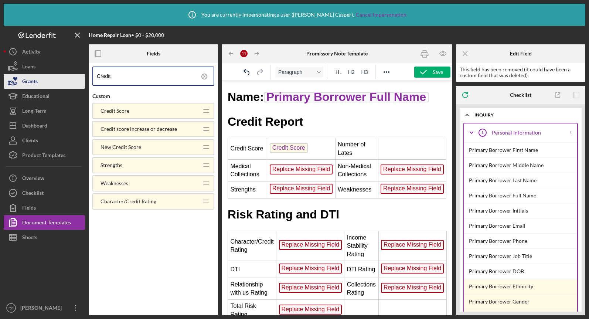
drag, startPoint x: 162, startPoint y: 79, endPoint x: 83, endPoint y: 74, distance: 79.9
click at [83, 74] on div "Home Repair Loan • $0 - $20,000 Fields Credit Custom Credit Score Icon/Drag Cre…" at bounding box center [294, 170] width 581 height 289
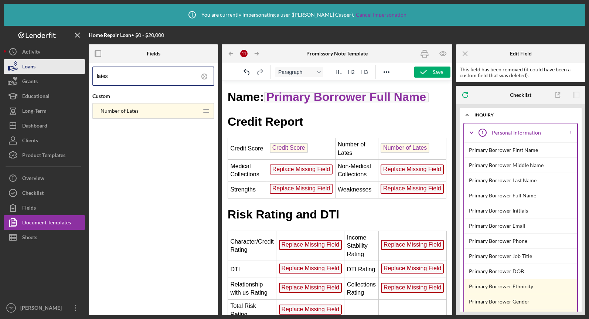
drag, startPoint x: 130, startPoint y: 78, endPoint x: 68, endPoint y: 62, distance: 64.1
click at [66, 63] on div "Home Repair Loan • $0 - $20,000 Fields lates Custom Number of Lates Icon/Drag I…" at bounding box center [294, 170] width 581 height 289
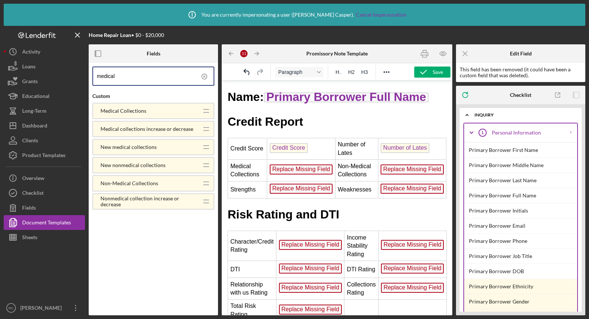
click at [316, 169] on span "Replace Missing Field" at bounding box center [301, 169] width 63 height 10
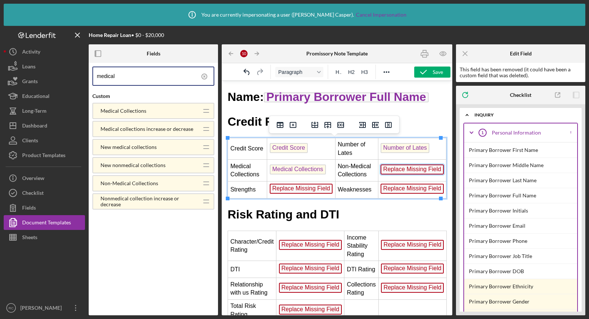
click at [411, 169] on span "Replace Missing Field" at bounding box center [411, 169] width 63 height 10
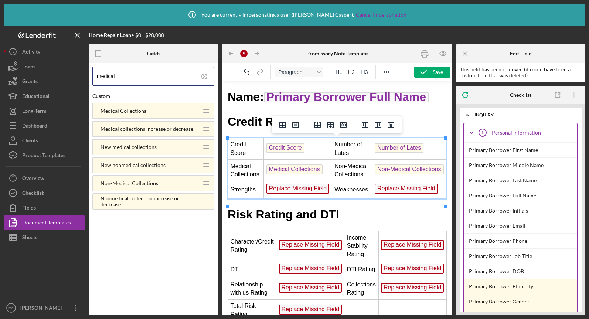
click at [301, 193] on span "Replace Missing Field" at bounding box center [297, 189] width 63 height 10
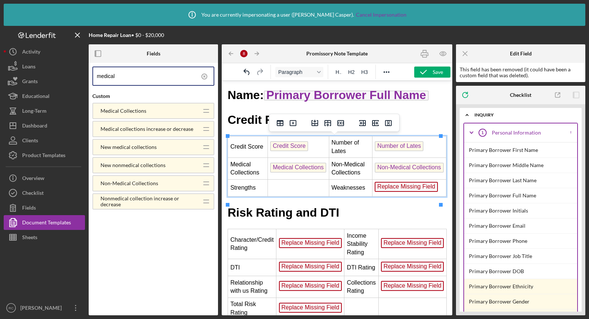
click at [124, 77] on input "medical" at bounding box center [155, 76] width 117 height 18
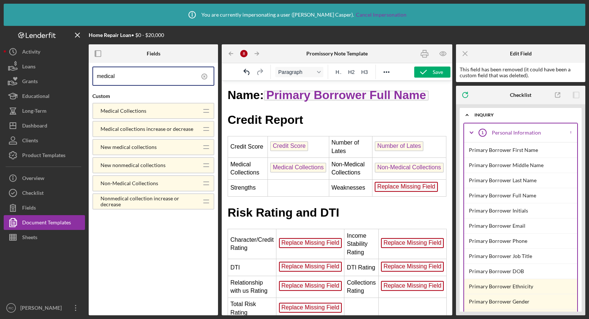
drag, startPoint x: 94, startPoint y: 73, endPoint x: 89, endPoint y: 73, distance: 4.9
click at [89, 73] on div "medical Custom Medical Collections Icon/Drag Medical collections increase or de…" at bounding box center [153, 189] width 129 height 252
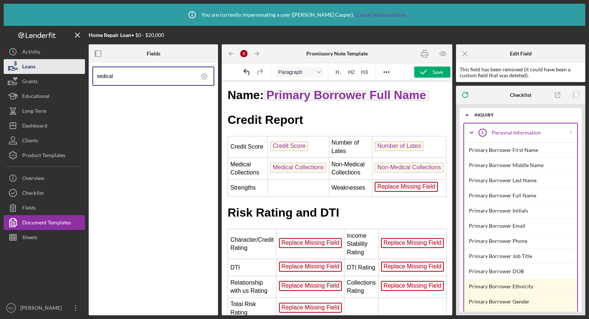
drag, startPoint x: 128, startPoint y: 76, endPoint x: 76, endPoint y: 68, distance: 52.3
click at [76, 68] on div "Home Repair Loan • $0 - $20,000 Fields sedical Icon/Table Pagination Arrow 8 Ic…" at bounding box center [294, 170] width 581 height 289
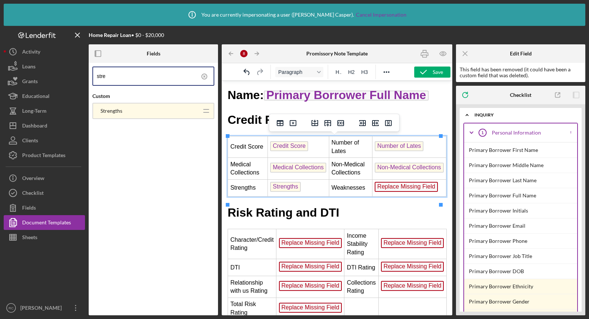
click at [392, 192] on span "Replace Missing Field" at bounding box center [405, 187] width 63 height 10
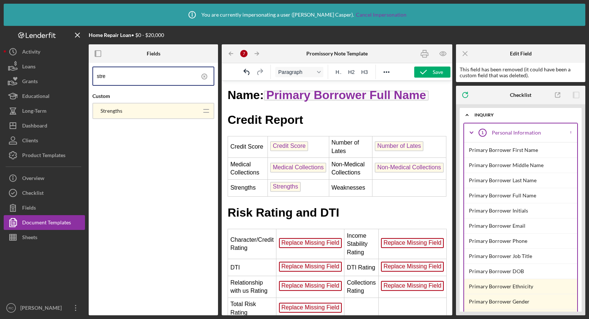
drag, startPoint x: 114, startPoint y: 76, endPoint x: 92, endPoint y: 76, distance: 22.2
click at [92, 76] on div "stre" at bounding box center [153, 75] width 122 height 19
type input "wea"
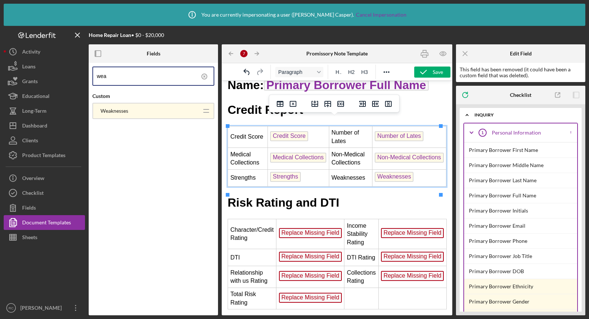
scroll to position [21, 0]
click at [203, 77] on icon at bounding box center [204, 76] width 18 height 18
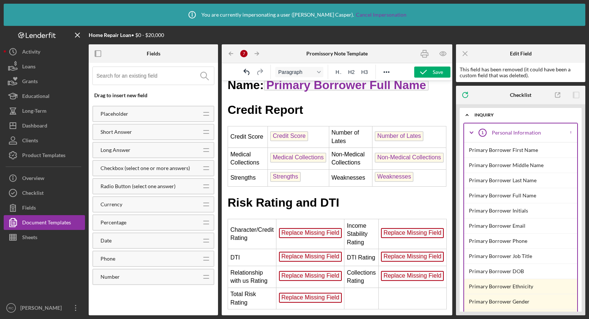
click at [160, 71] on input at bounding box center [154, 76] width 117 height 18
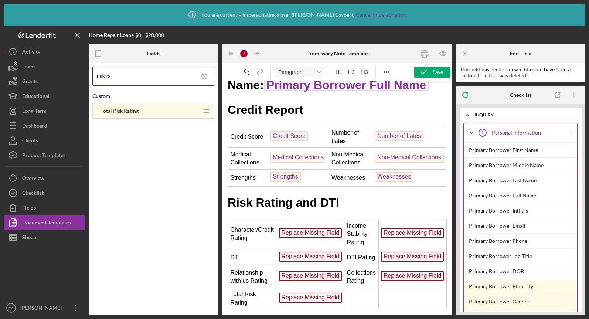
type input "risk ra"
click at [205, 76] on icon at bounding box center [203, 76] width 1 height 1
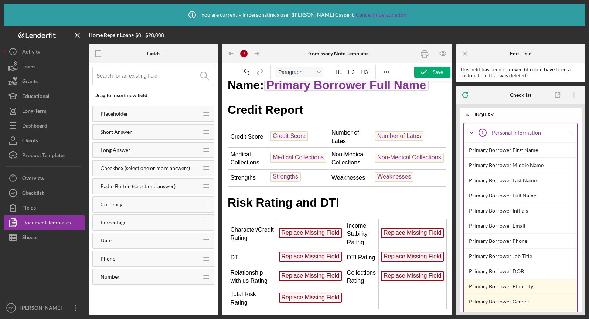
click at [164, 79] on input at bounding box center [154, 76] width 117 height 18
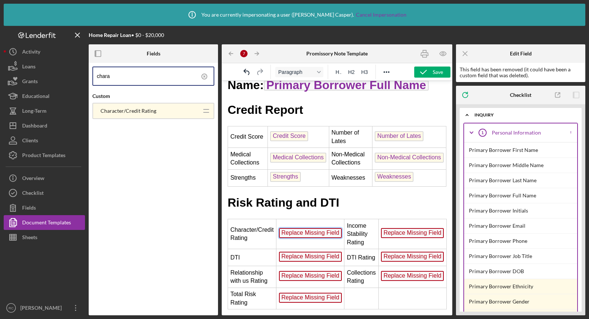
click at [323, 235] on span "Replace Missing Field" at bounding box center [310, 233] width 63 height 10
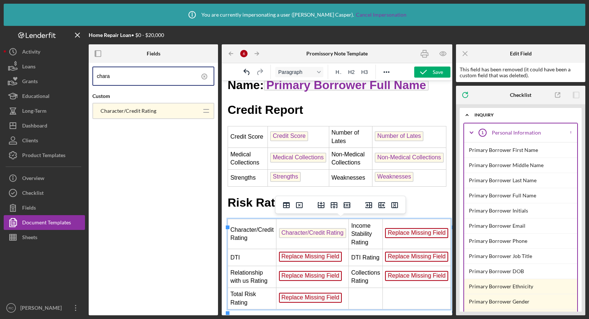
click at [301, 255] on span "Replace Missing Field" at bounding box center [310, 256] width 63 height 10
click at [296, 274] on span "Replace Missing Field" at bounding box center [310, 276] width 63 height 10
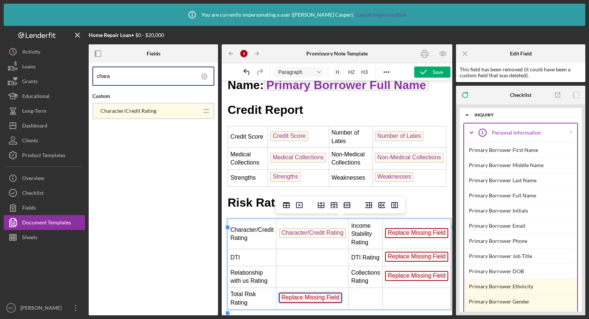
click at [301, 293] on span "Replace Missing Field" at bounding box center [310, 297] width 63 height 10
click at [404, 237] on span "Replace Missing Field" at bounding box center [416, 233] width 63 height 10
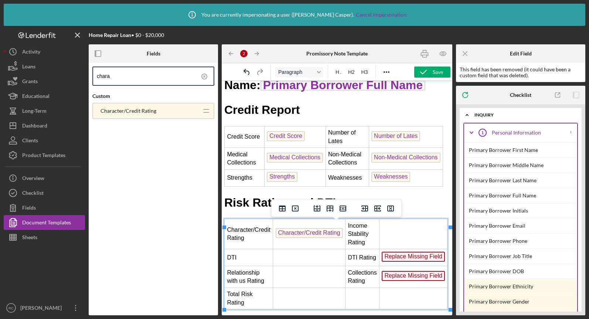
click at [403, 260] on span "Replace Missing Field" at bounding box center [412, 256] width 63 height 10
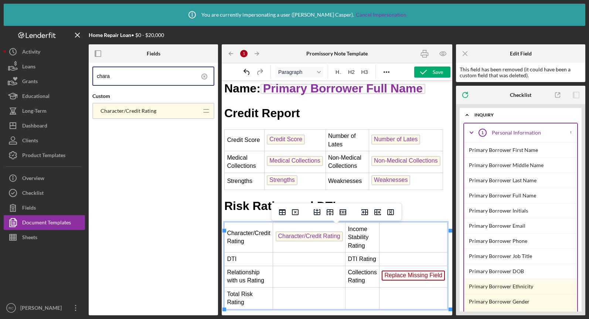
click at [402, 277] on span "Replace Missing Field" at bounding box center [412, 275] width 63 height 10
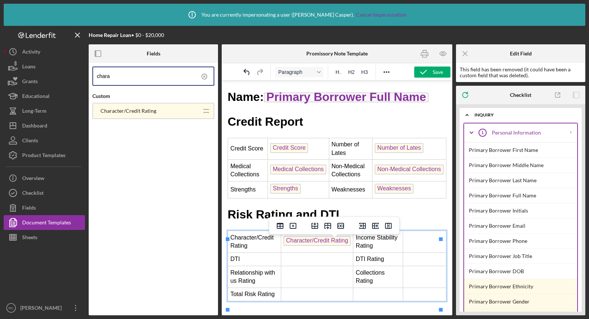
scroll to position [0, 0]
click at [286, 264] on td "Rich Text Area. Press ALT-0 for help." at bounding box center [317, 259] width 72 height 13
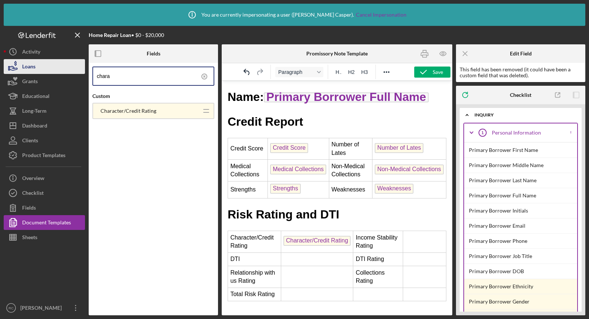
drag, startPoint x: 122, startPoint y: 78, endPoint x: 76, endPoint y: 69, distance: 47.3
click at [76, 69] on div "Home Repair Loan • $0 - $20,000 Fields chara Custom Character/Credit Rating Ico…" at bounding box center [294, 170] width 581 height 289
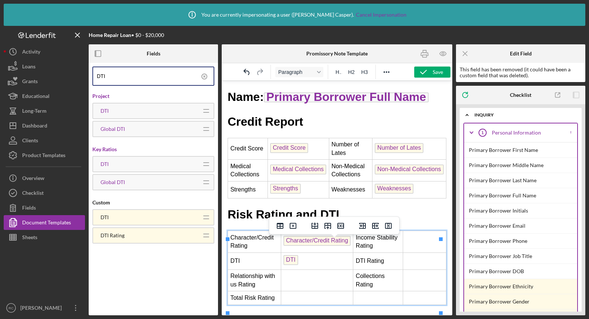
click at [299, 288] on td "Rich Text Area. Press ALT-0 for help." at bounding box center [317, 280] width 72 height 22
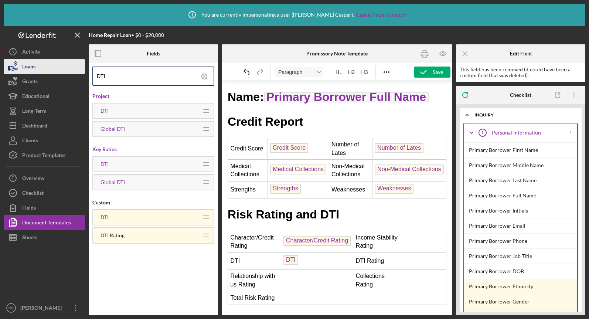
drag, startPoint x: 140, startPoint y: 78, endPoint x: 83, endPoint y: 73, distance: 56.7
click at [83, 73] on div "Home Repair Loan • $0 - $20,000 Fields DTI Project DTI Icon/Drag Global DTI Ico…" at bounding box center [294, 170] width 581 height 289
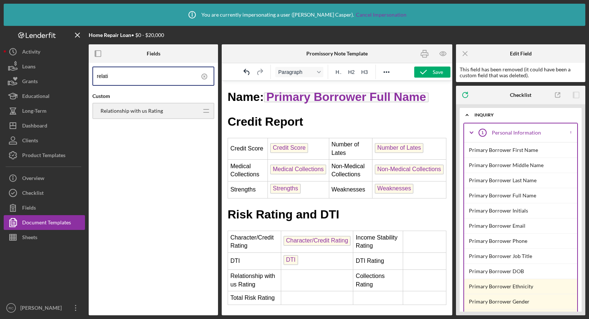
type input "relati"
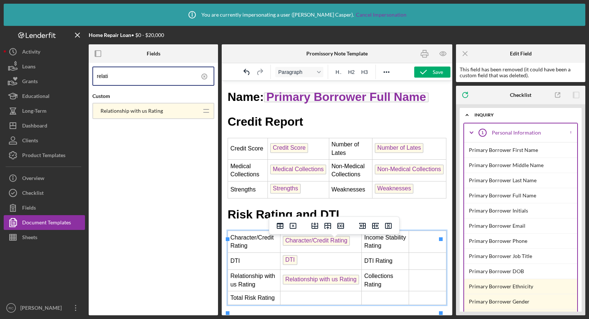
click at [296, 304] on td "Rich Text Area. Press ALT-0 for help." at bounding box center [321, 297] width 82 height 13
click at [206, 75] on icon at bounding box center [204, 76] width 18 height 18
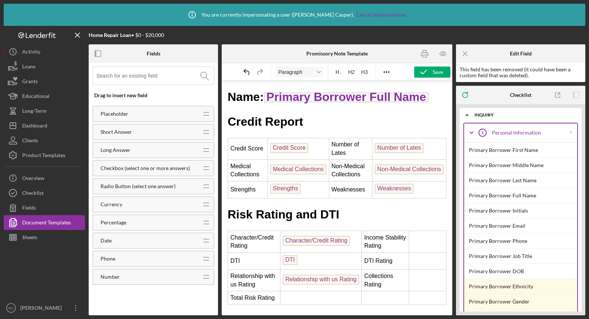
click at [170, 75] on input at bounding box center [154, 76] width 117 height 18
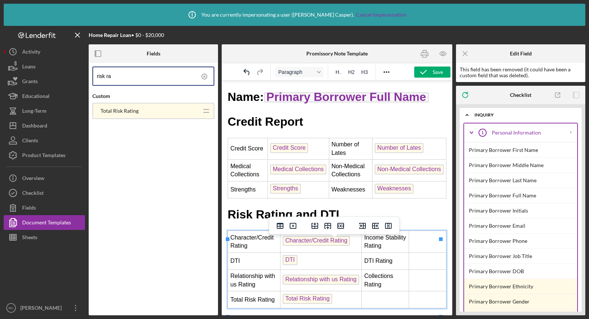
click at [414, 248] on td "Rich Text Area. Press ALT-0 for help." at bounding box center [427, 242] width 37 height 22
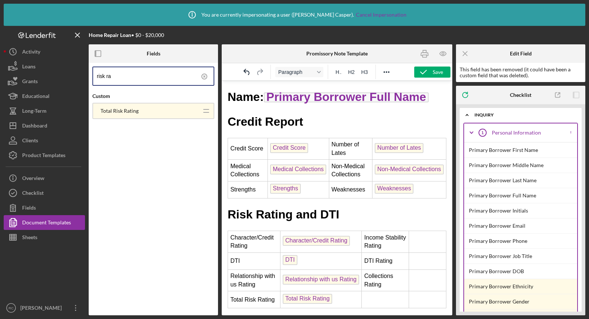
drag, startPoint x: 140, startPoint y: 77, endPoint x: 85, endPoint y: 71, distance: 54.6
click at [85, 71] on div "Home Repair Loan • $0 - $20,000 Fields risk ra Custom Total Risk Rating Icon/Dr…" at bounding box center [294, 170] width 581 height 289
type input "u"
type input "income st"
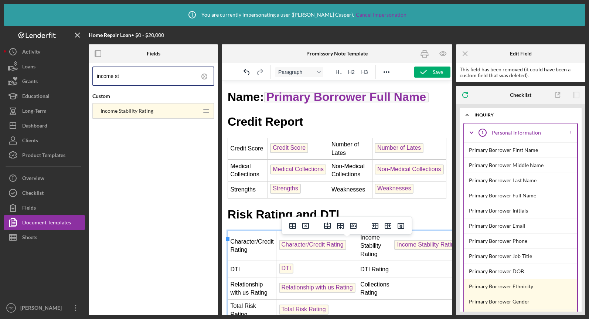
click at [408, 275] on td "Rich Text Area. Press ALT-0 for help." at bounding box center [426, 269] width 71 height 17
click at [205, 77] on icon at bounding box center [204, 76] width 18 height 18
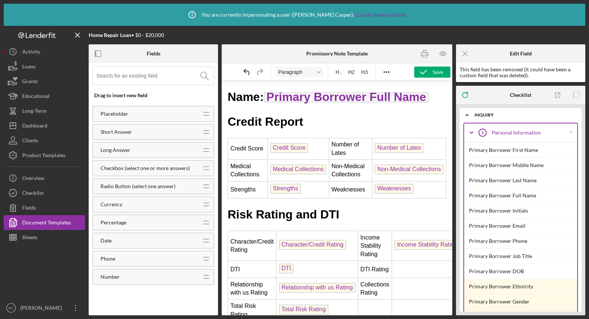
click at [164, 77] on input at bounding box center [154, 76] width 117 height 18
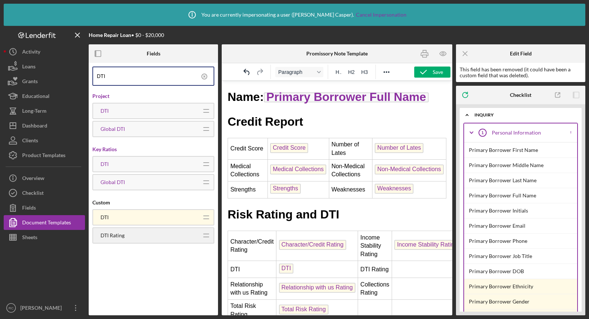
type input "DTI"
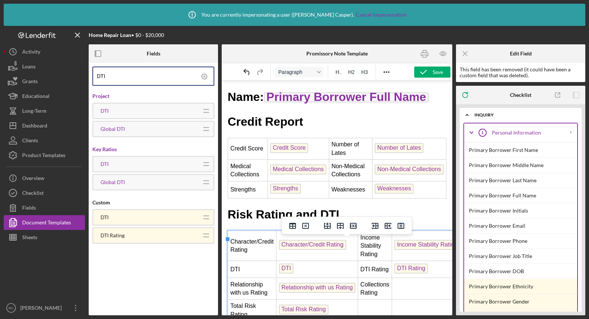
click at [411, 297] on td "Rich Text Area. Press ALT-0 for help." at bounding box center [426, 289] width 71 height 22
drag, startPoint x: 203, startPoint y: 77, endPoint x: 182, endPoint y: 78, distance: 21.4
click at [199, 77] on icon at bounding box center [204, 76] width 18 height 18
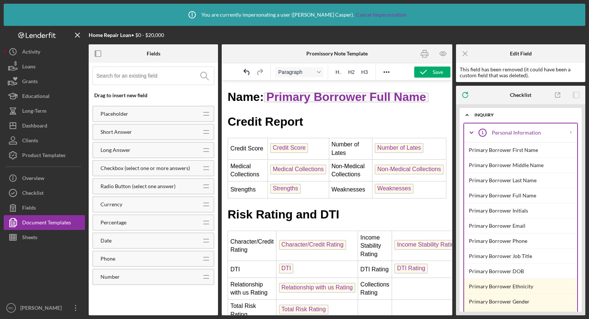
click at [170, 78] on input at bounding box center [154, 76] width 117 height 18
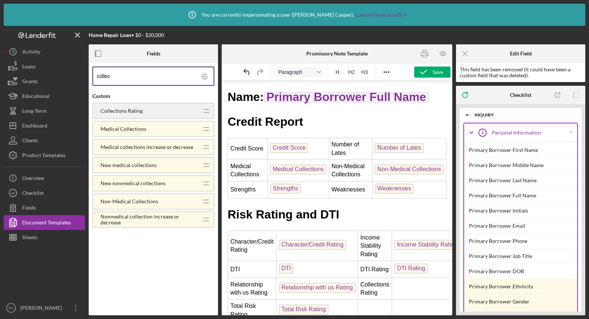
type input "collec"
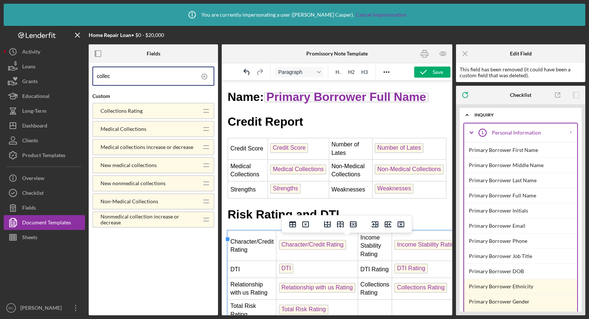
scroll to position [21, 0]
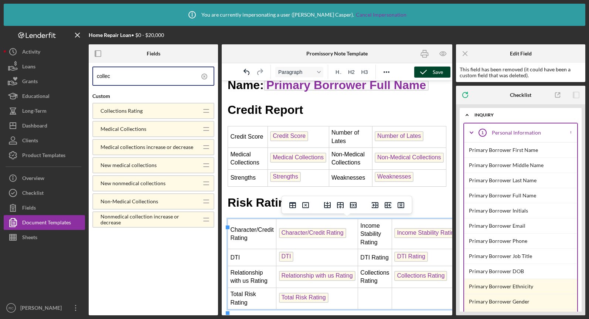
click at [424, 73] on icon "button" at bounding box center [423, 72] width 18 height 18
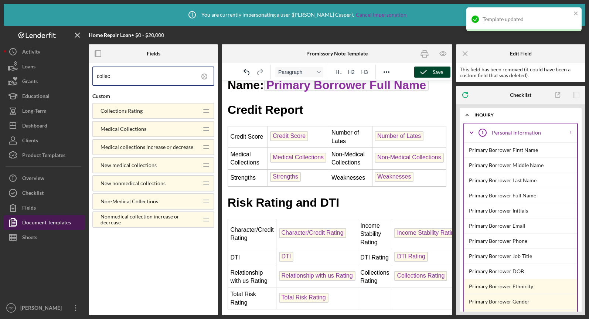
click at [63, 224] on div "Document Templates" at bounding box center [46, 223] width 49 height 17
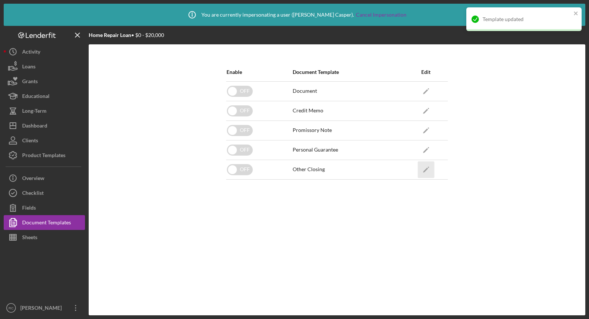
click at [426, 172] on icon "Icon/Edit" at bounding box center [425, 169] width 17 height 17
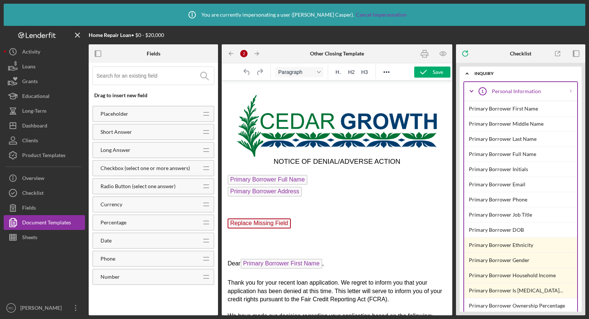
click at [264, 222] on span "Replace Missing Field" at bounding box center [258, 223] width 63 height 10
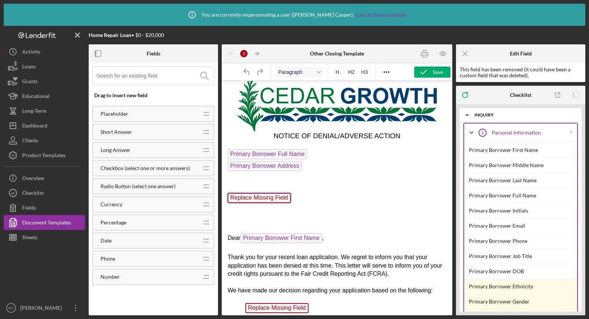
click at [162, 75] on input at bounding box center [154, 76] width 117 height 18
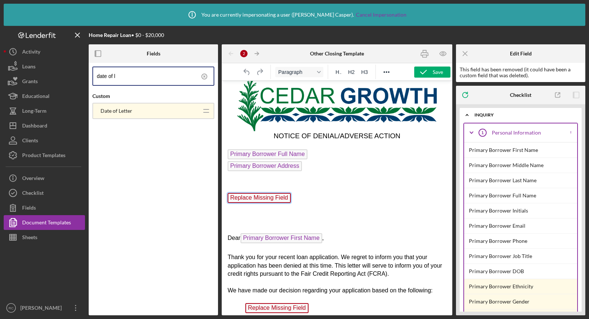
click at [274, 199] on span "Replace Missing Field" at bounding box center [258, 198] width 63 height 10
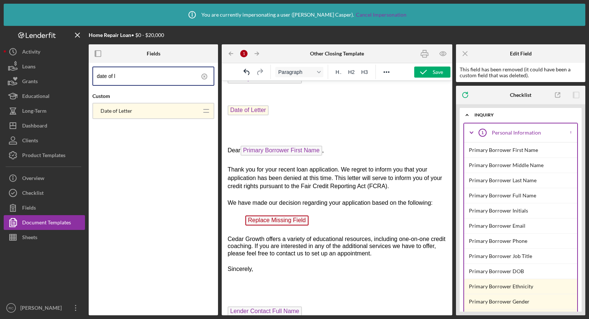
scroll to position [133, 0]
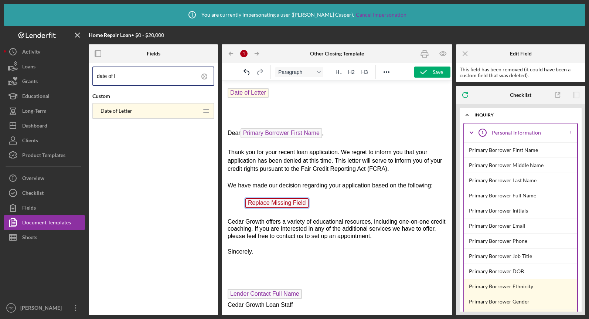
click at [264, 202] on span "Replace Missing Field" at bounding box center [276, 203] width 63 height 10
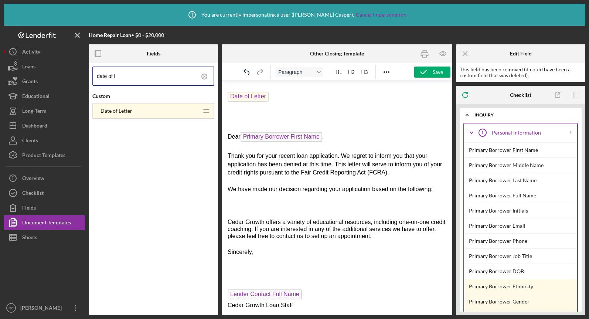
drag, startPoint x: 126, startPoint y: 79, endPoint x: 86, endPoint y: 75, distance: 39.7
click at [86, 75] on div "Home Repair Loan • $0 - $20,000 Fields date of l Custom Date of Letter Icon/Dra…" at bounding box center [294, 170] width 581 height 289
type input "denia"
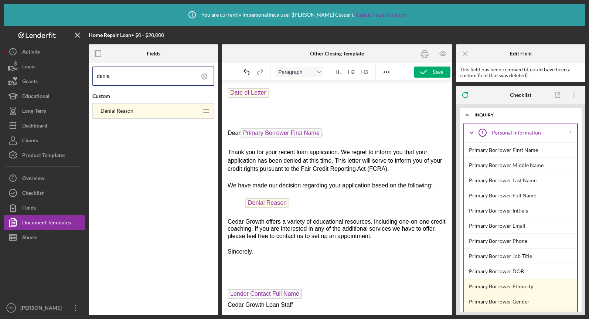
scroll to position [133, 0]
click at [432, 72] on div "Save" at bounding box center [437, 71] width 10 height 11
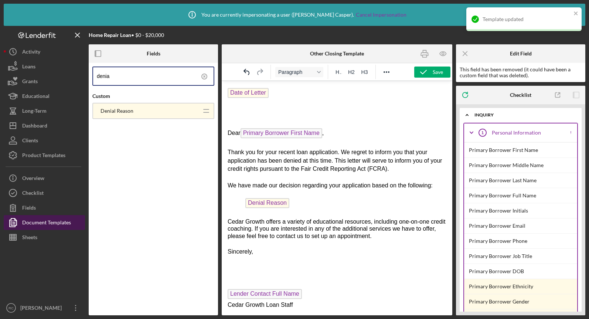
click at [44, 221] on div "Document Templates" at bounding box center [46, 223] width 49 height 17
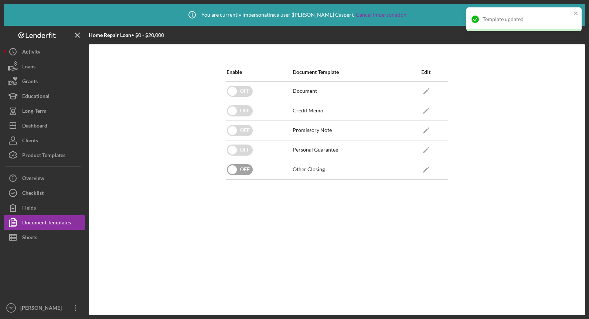
click at [233, 168] on input "checkbox" at bounding box center [240, 169] width 26 height 11
checkbox input "true"
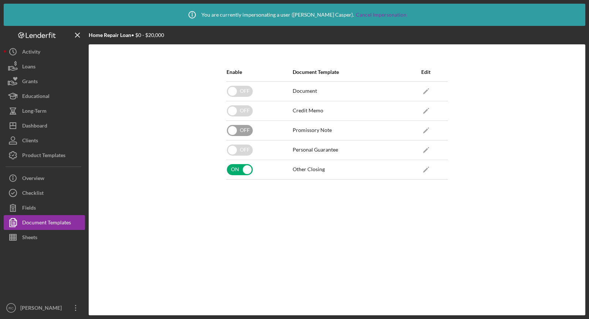
click at [246, 128] on input "checkbox" at bounding box center [240, 130] width 26 height 11
checkbox input "true"
click at [423, 128] on icon "Icon/Edit" at bounding box center [425, 130] width 17 height 17
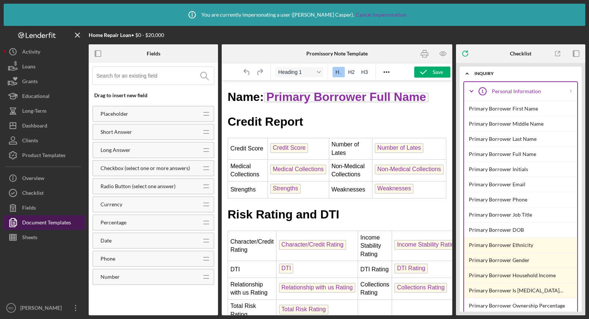
click at [35, 220] on div "Document Templates" at bounding box center [46, 223] width 49 height 17
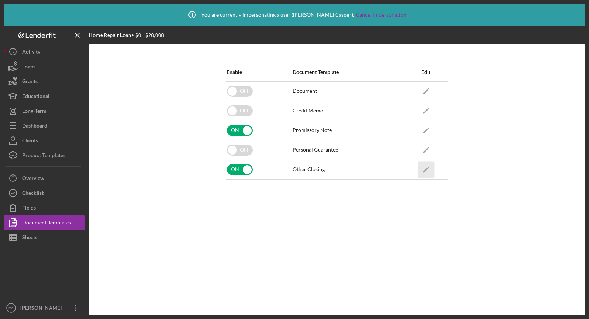
click at [428, 172] on icon "Icon/Edit" at bounding box center [425, 169] width 17 height 17
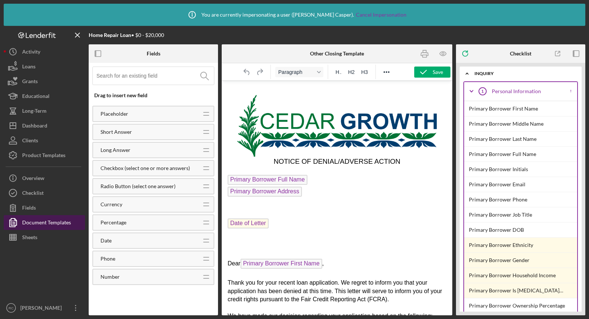
click at [38, 217] on div "Document Templates" at bounding box center [46, 223] width 49 height 17
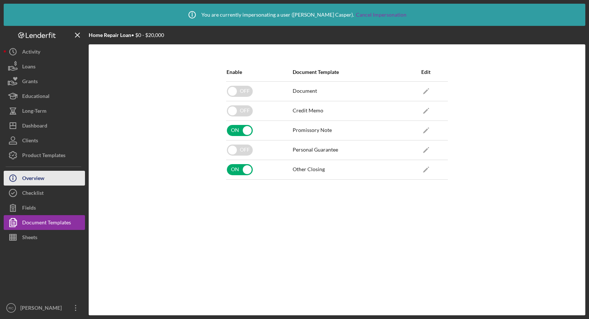
click at [34, 175] on div "Overview" at bounding box center [33, 179] width 22 height 17
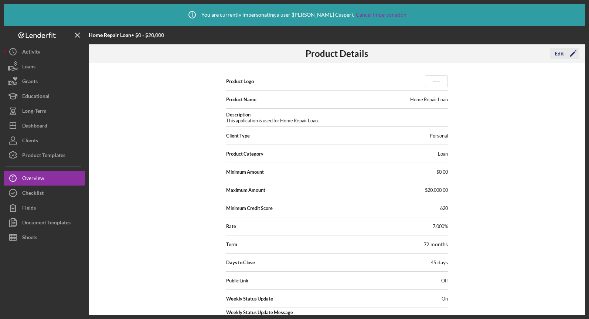
click at [561, 53] on div "Edit" at bounding box center [558, 53] width 9 height 11
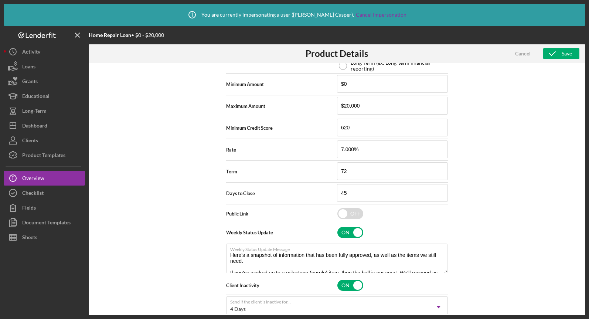
scroll to position [236, 0]
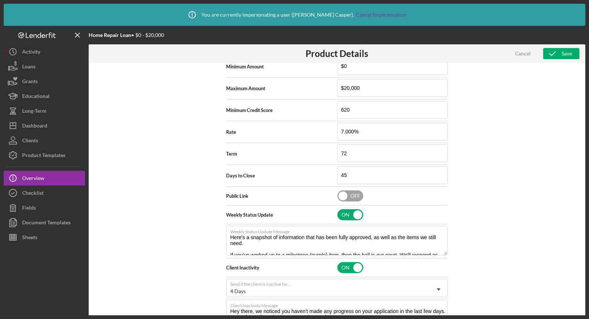
click at [344, 196] on input "checkbox" at bounding box center [350, 195] width 26 height 11
checkbox input "true"
click at [556, 55] on icon "button" at bounding box center [552, 53] width 18 height 18
type textarea "Here's a snapshot of information that has been fully approved, as well as the i…"
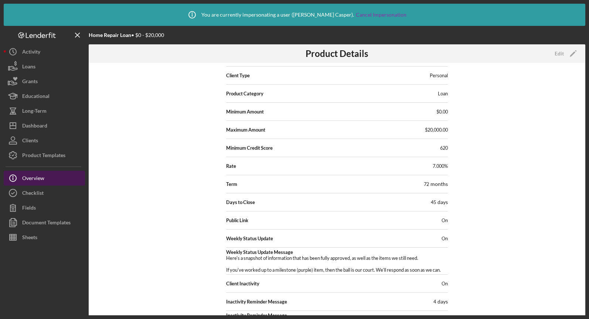
scroll to position [60, 0]
click at [36, 176] on div "Overview" at bounding box center [33, 179] width 22 height 17
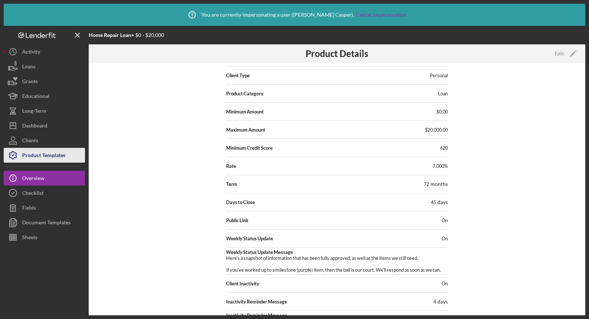
click at [34, 153] on div "Product Templates" at bounding box center [43, 156] width 43 height 17
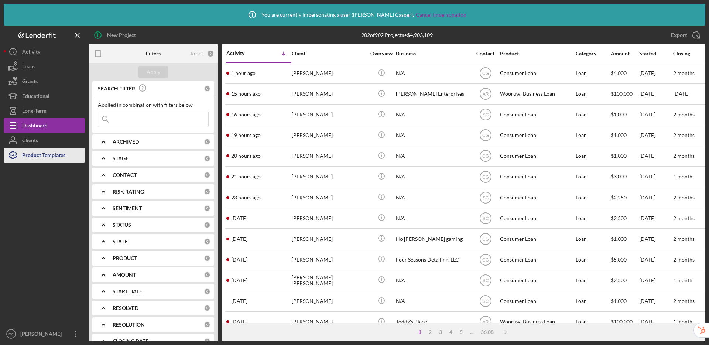
click at [32, 157] on div "Product Templates" at bounding box center [43, 156] width 43 height 17
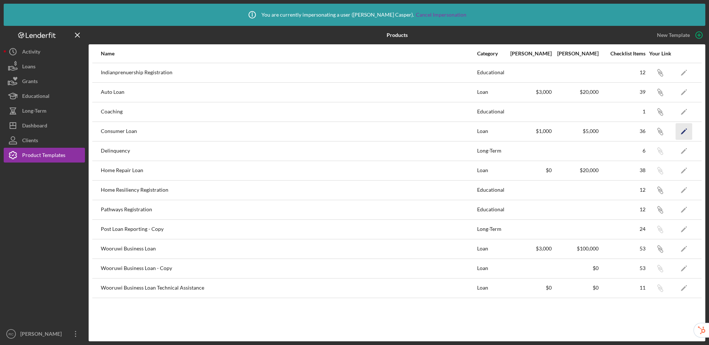
click at [684, 133] on icon "Icon/Edit" at bounding box center [684, 131] width 17 height 17
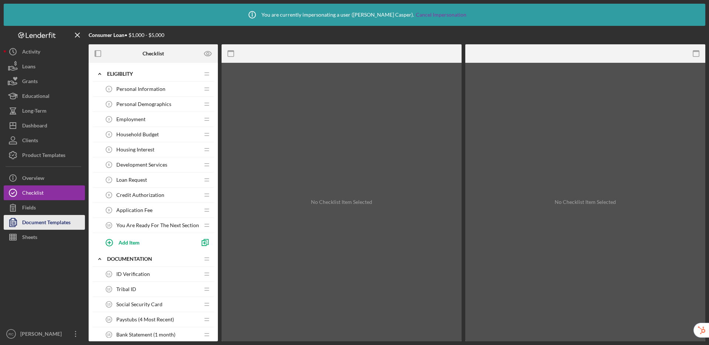
click at [50, 224] on div "Document Templates" at bounding box center [46, 223] width 48 height 17
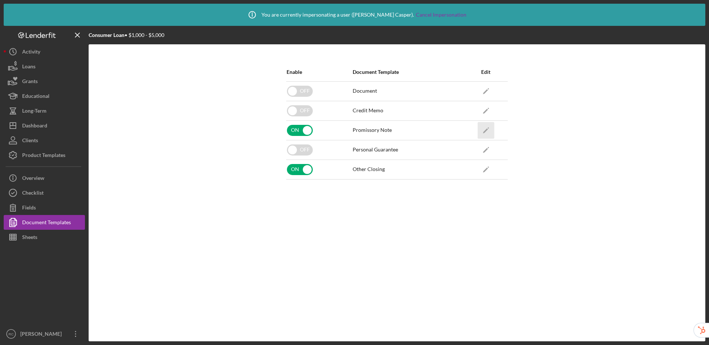
click at [486, 129] on icon "Icon/Edit" at bounding box center [485, 130] width 17 height 17
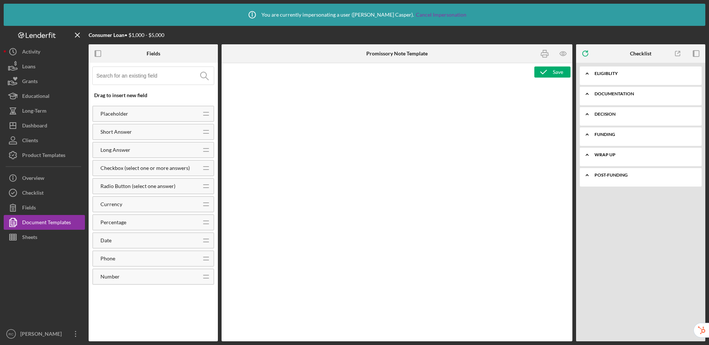
type textarea "<h1>Name: <span id="Primary_Borrower_Full_Name" class="template-field mceNonEdi…"
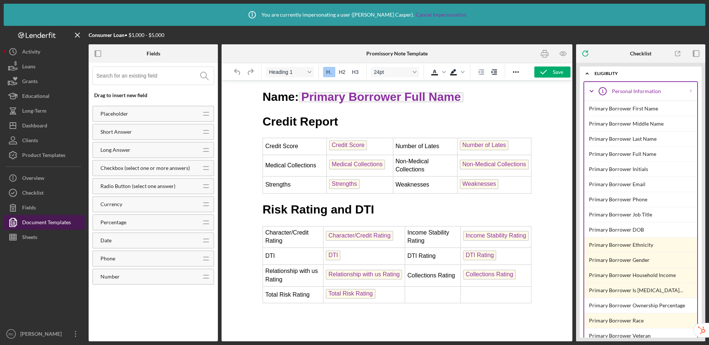
click at [61, 227] on div "Document Templates" at bounding box center [46, 223] width 49 height 17
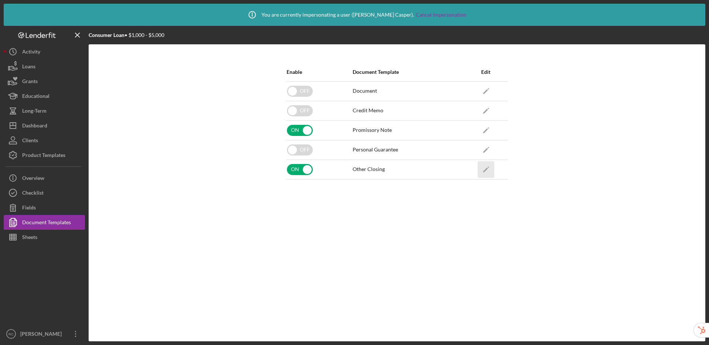
click at [485, 164] on icon "Icon/Edit" at bounding box center [485, 169] width 17 height 17
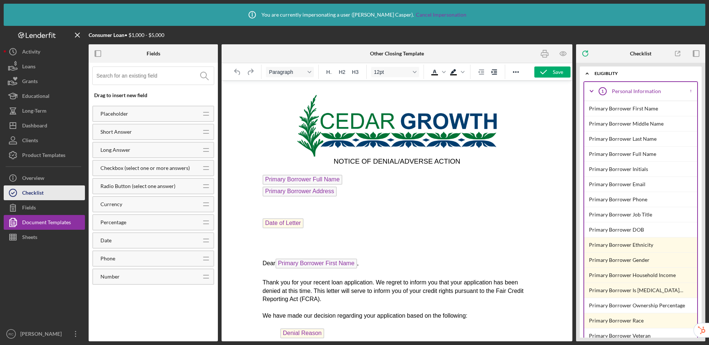
click at [42, 193] on div "Checklist" at bounding box center [32, 193] width 21 height 17
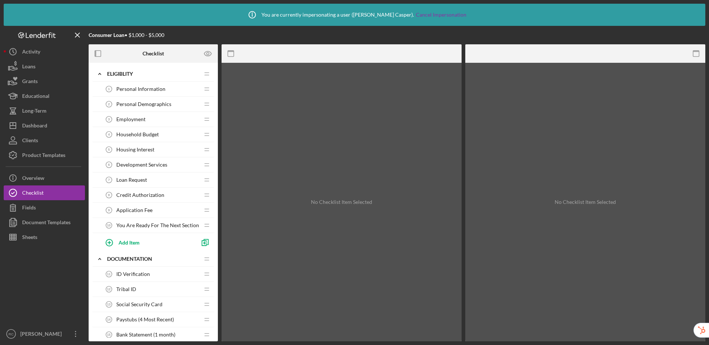
click at [144, 89] on span "Personal Information" at bounding box center [140, 89] width 49 height 6
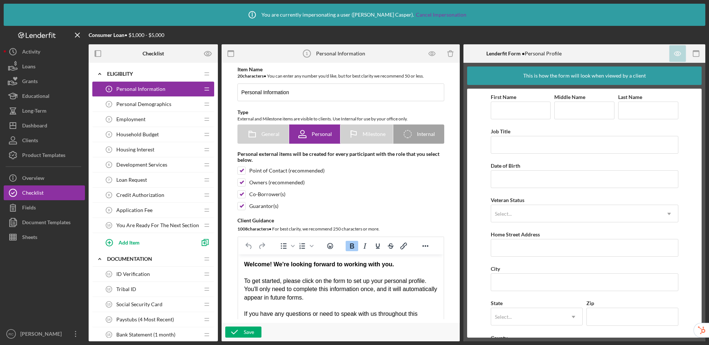
click at [145, 102] on span "Personal Demographics" at bounding box center [143, 104] width 55 height 6
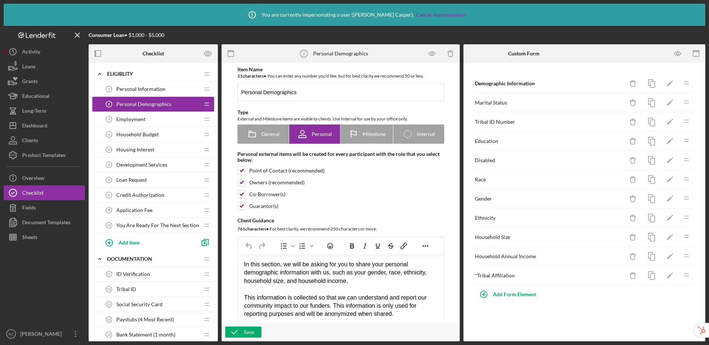
click at [138, 114] on div "Employment 3 Employment" at bounding box center [151, 119] width 98 height 15
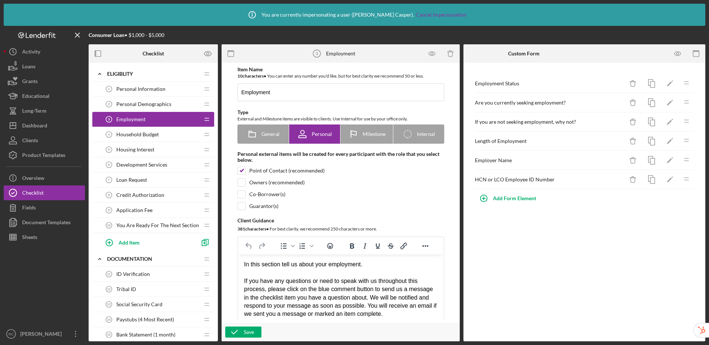
click at [137, 128] on div "Household Budget 4 Household Budget" at bounding box center [151, 134] width 98 height 15
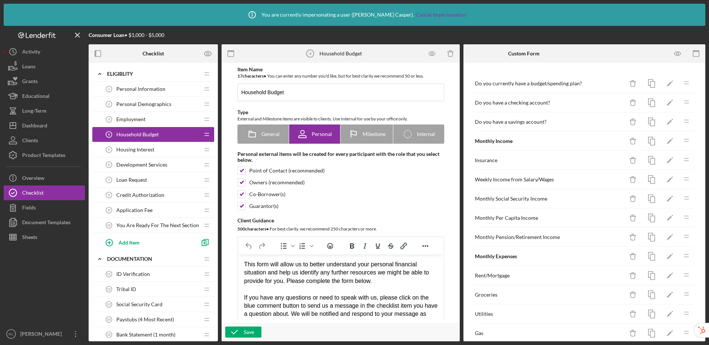
click at [137, 147] on span "Housing Interest" at bounding box center [135, 150] width 38 height 6
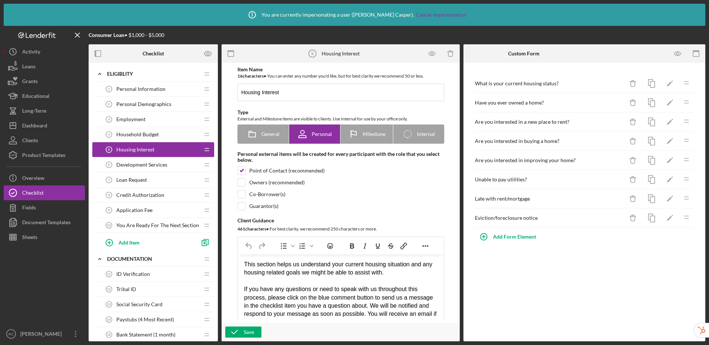
click at [136, 163] on span "Development Services" at bounding box center [141, 165] width 51 height 6
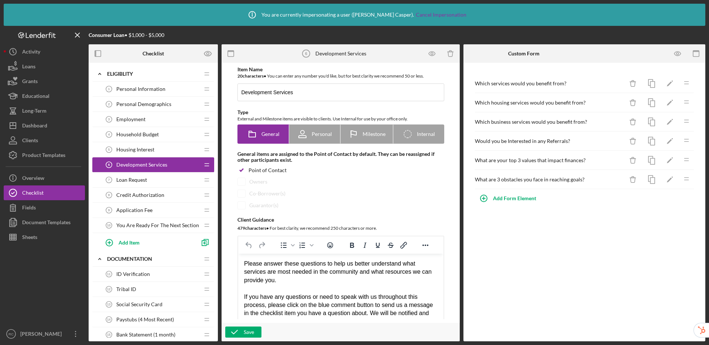
click at [135, 183] on div "Loan Request 7 Loan Request" at bounding box center [151, 179] width 98 height 15
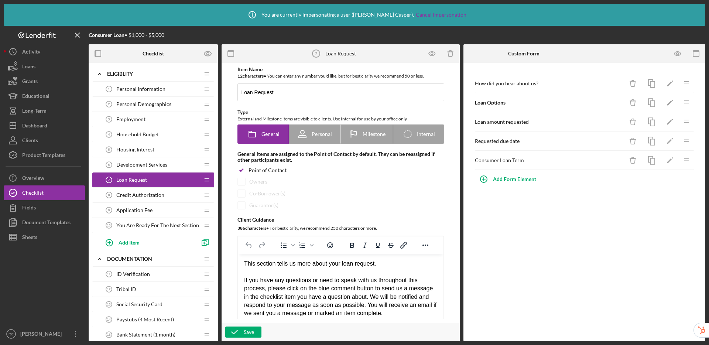
click at [137, 199] on div "Credit Authorization 8 Credit Authorization" at bounding box center [151, 195] width 98 height 15
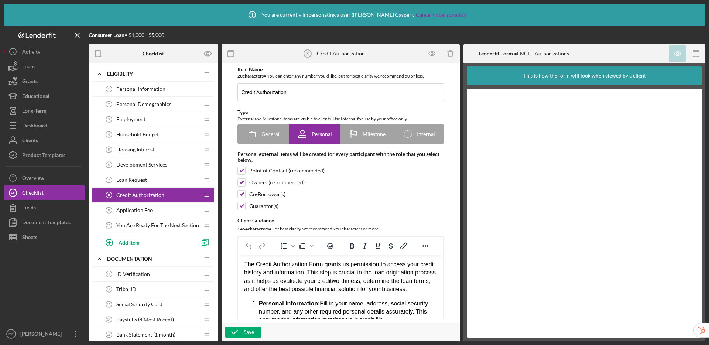
click at [140, 180] on span "Loan Request" at bounding box center [131, 180] width 31 height 6
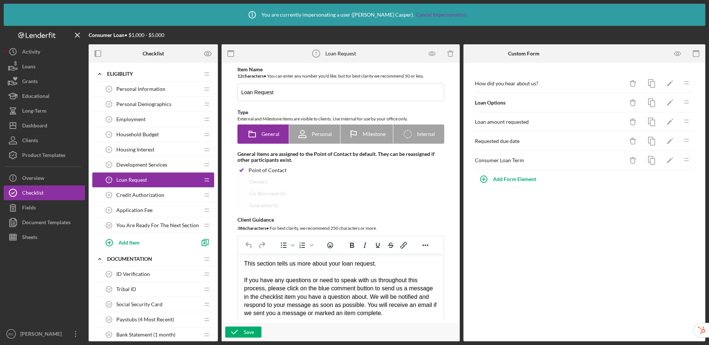
click at [140, 195] on span "Credit Authorization" at bounding box center [140, 195] width 48 height 6
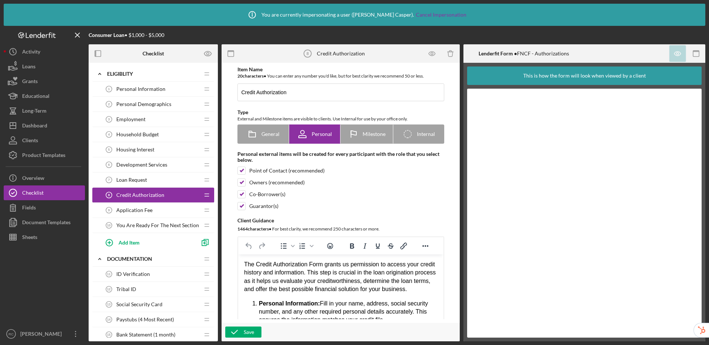
click at [138, 214] on div "Application Fee 9 Application Fee" at bounding box center [151, 210] width 98 height 15
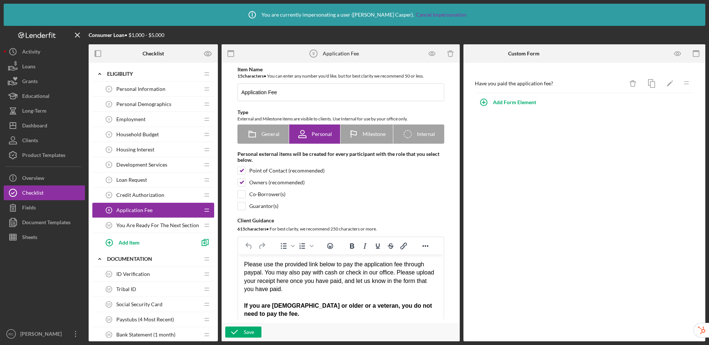
click at [151, 226] on span "You Are Ready For The Next Section" at bounding box center [157, 225] width 83 height 6
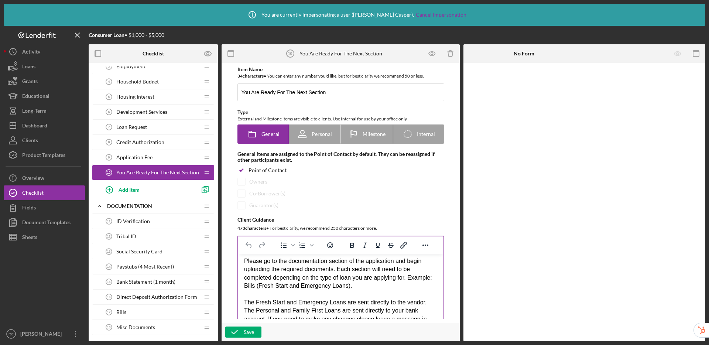
scroll to position [4, 0]
click at [154, 224] on div "ID Verification 11 ID Verification" at bounding box center [151, 221] width 98 height 15
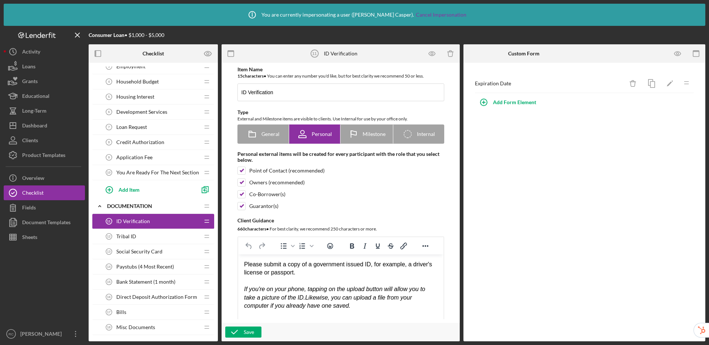
click at [154, 175] on div "You Are Ready For The Next Section 10 You Are Ready For The Next Section" at bounding box center [151, 172] width 98 height 15
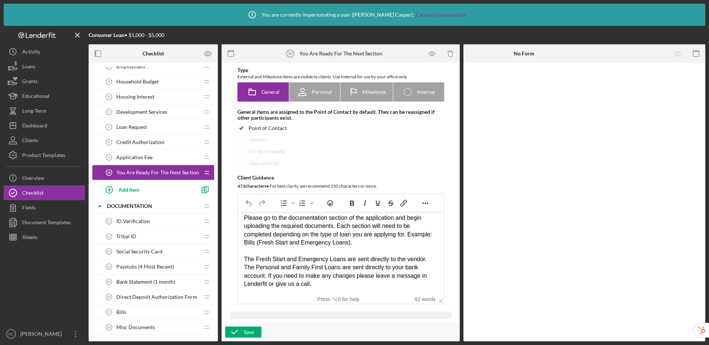
scroll to position [46, 0]
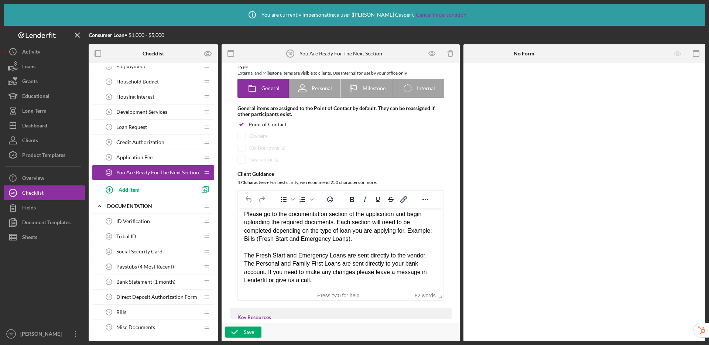
click at [138, 219] on span "ID Verification" at bounding box center [133, 221] width 34 height 6
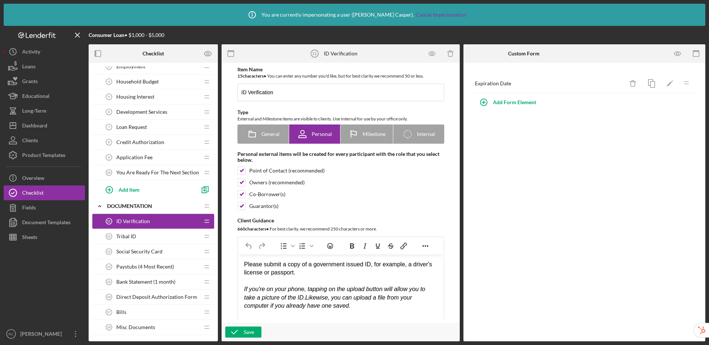
click at [141, 237] on div "Tribal ID 12 Tribal ID" at bounding box center [151, 236] width 98 height 15
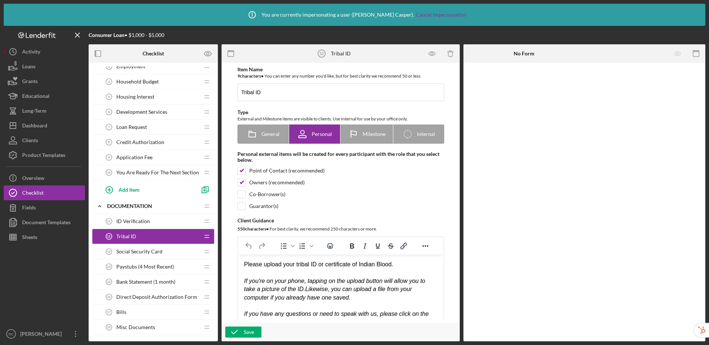
click at [151, 255] on div "Social Security Card 13 Social Security Card" at bounding box center [151, 251] width 98 height 15
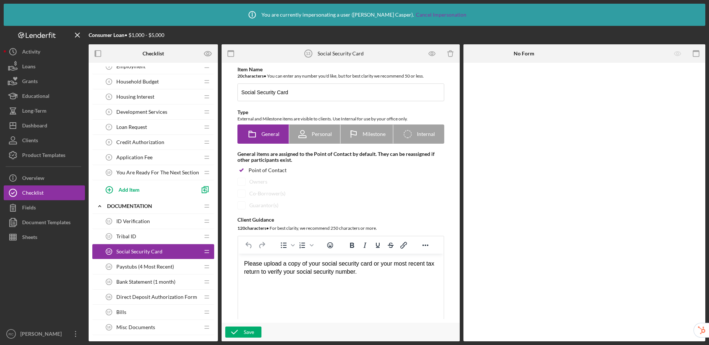
click at [150, 272] on div "Paystubs (4 Most Recent) 14 Paystubs (4 Most Recent)" at bounding box center [151, 266] width 98 height 15
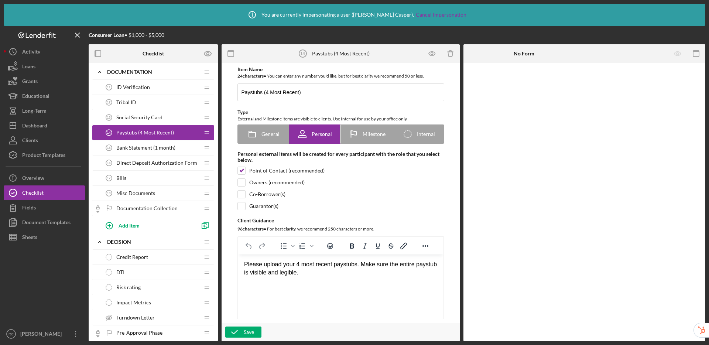
scroll to position [178, 0]
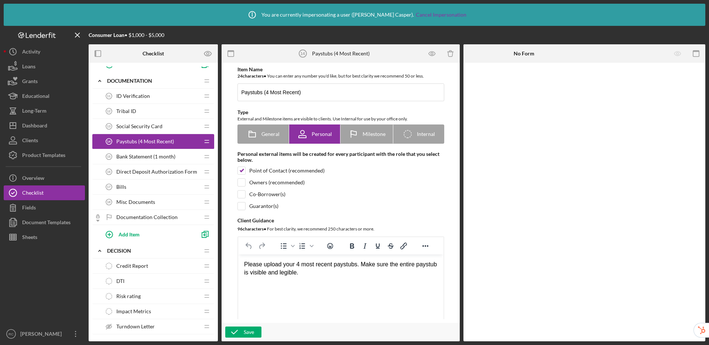
click at [152, 173] on span "Direct Deposit Authorization Form" at bounding box center [156, 172] width 81 height 6
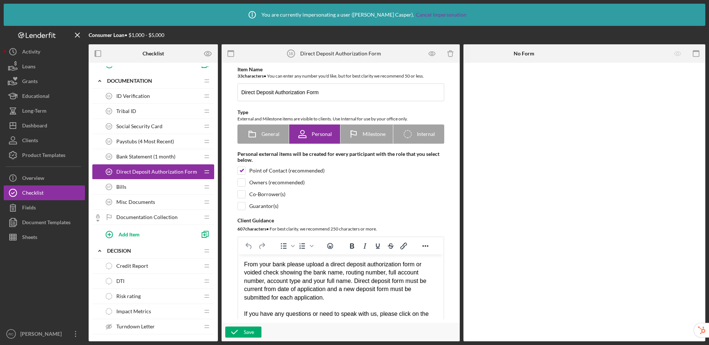
click at [142, 190] on div "Bills 17 Bills" at bounding box center [151, 186] width 98 height 15
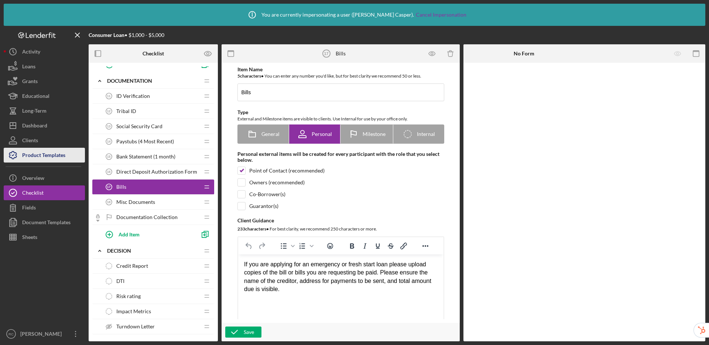
click at [38, 156] on div "Product Templates" at bounding box center [43, 156] width 43 height 17
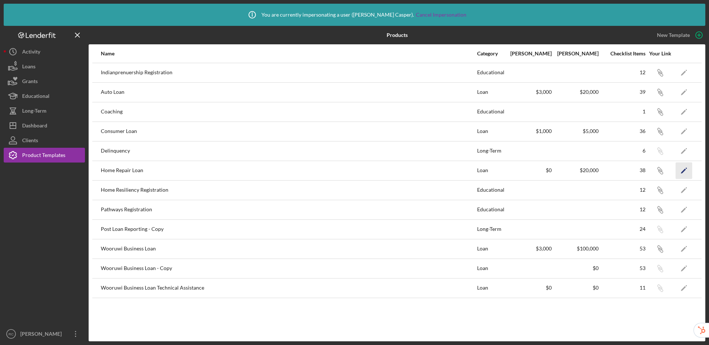
click at [686, 171] on icon "Icon/Edit" at bounding box center [684, 170] width 17 height 17
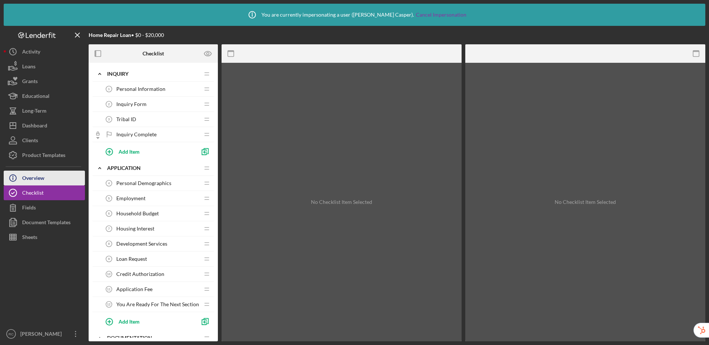
click at [32, 180] on div "Overview" at bounding box center [33, 179] width 22 height 17
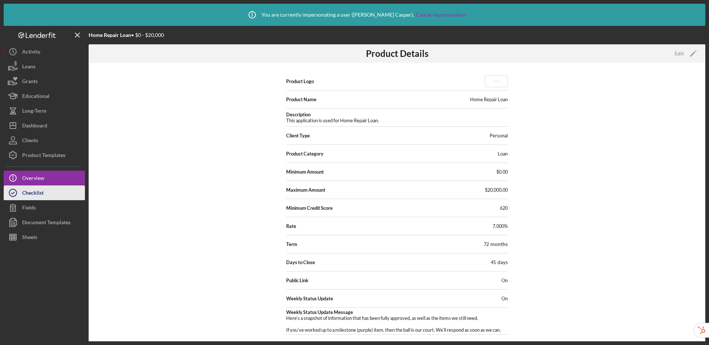
click at [25, 195] on div "Checklist" at bounding box center [32, 193] width 21 height 17
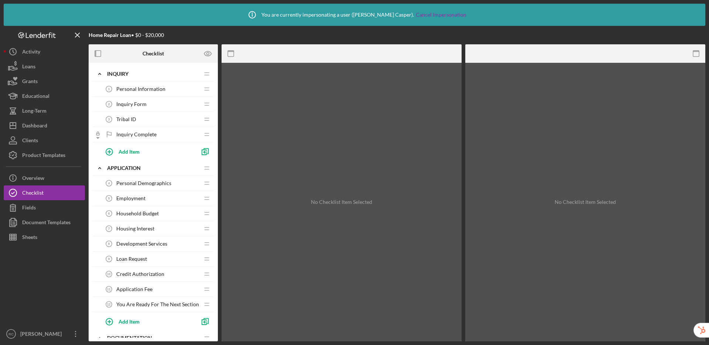
click at [144, 87] on span "Personal Information" at bounding box center [140, 89] width 49 height 6
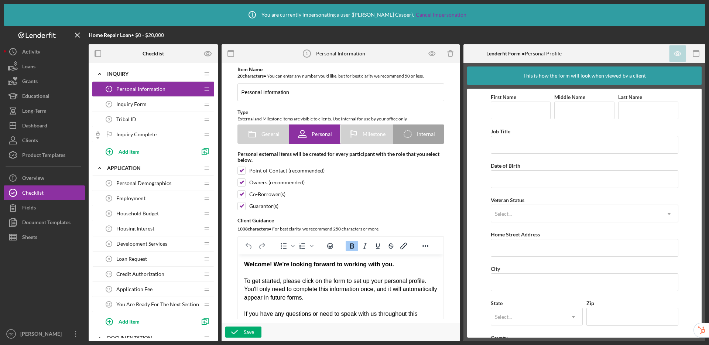
click at [134, 104] on span "Inquiry Form" at bounding box center [131, 104] width 30 height 6
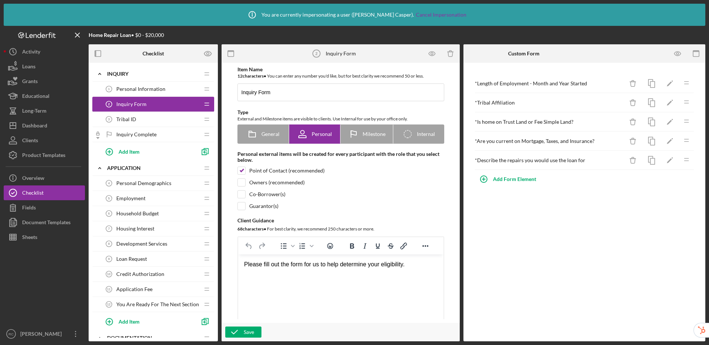
click at [129, 117] on span "Tribal ID" at bounding box center [126, 119] width 20 height 6
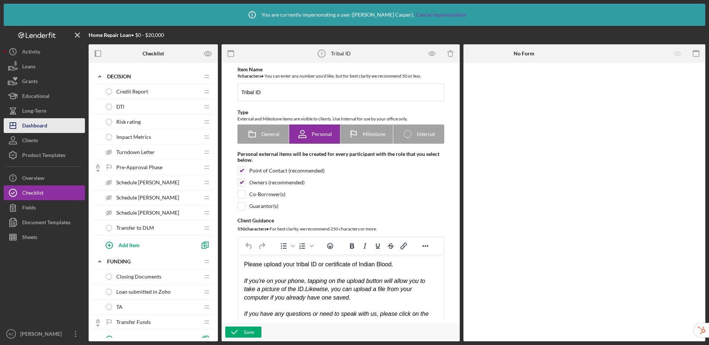
click at [44, 128] on div "Dashboard" at bounding box center [34, 126] width 25 height 17
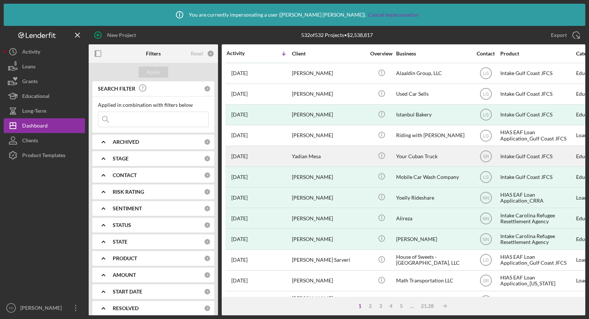
scroll to position [42, 0]
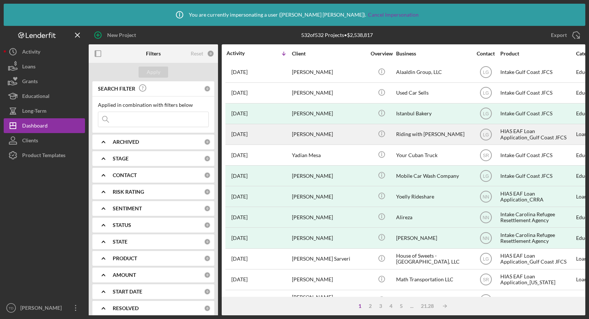
click at [342, 132] on div "[PERSON_NAME]" at bounding box center [329, 134] width 74 height 20
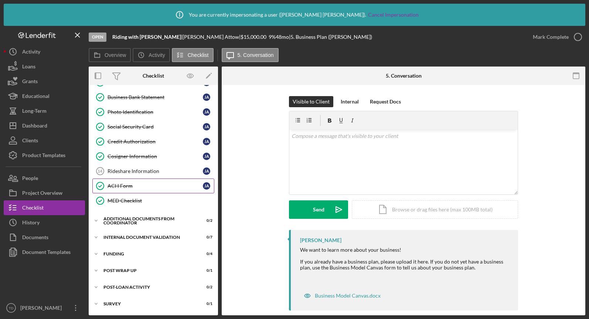
click at [131, 187] on div "ACH Form" at bounding box center [154, 186] width 95 height 6
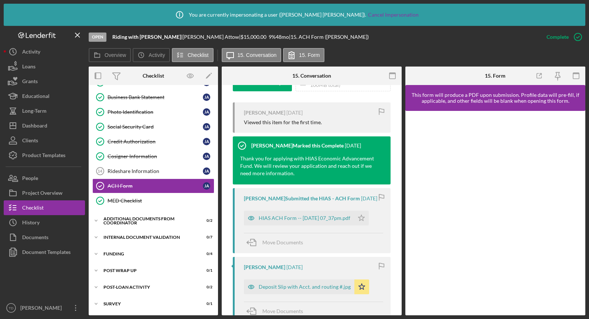
scroll to position [275, 0]
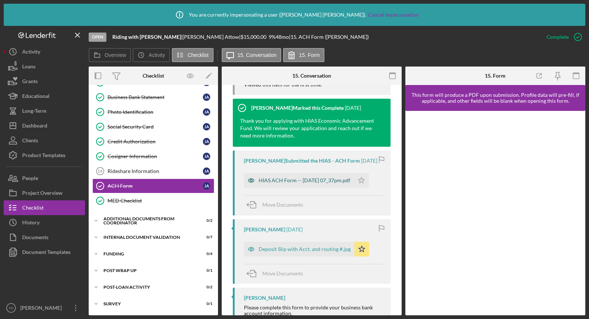
click at [282, 177] on div "HIAS ACH Form -- [DATE] 07_37pm.pdf" at bounding box center [304, 180] width 92 height 6
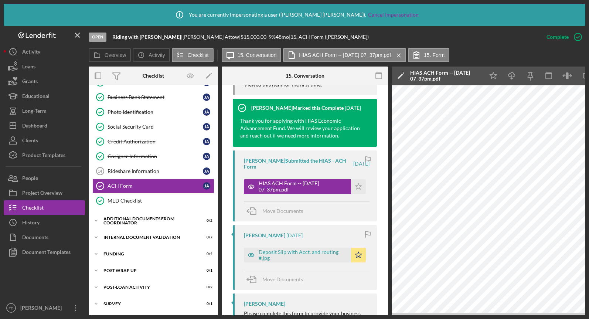
scroll to position [276, 0]
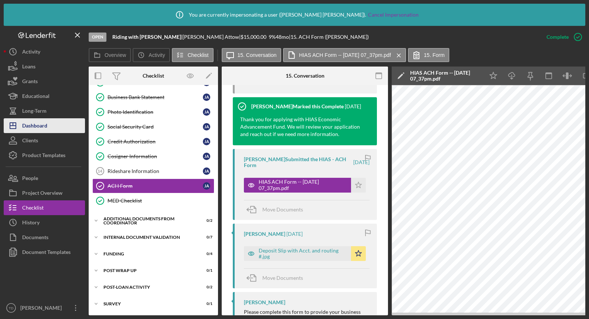
click at [36, 124] on div "Dashboard" at bounding box center [34, 126] width 25 height 17
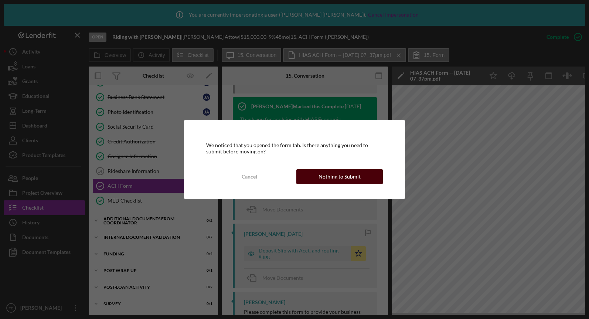
click at [351, 179] on div "Nothing to Submit" at bounding box center [339, 176] width 42 height 15
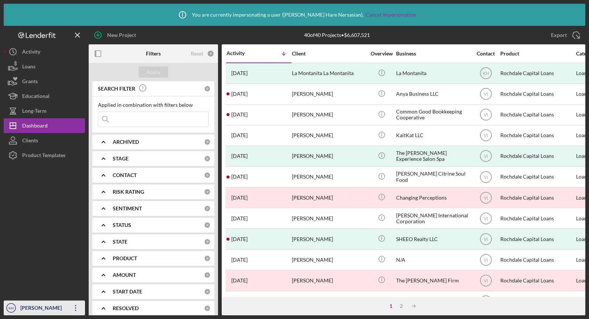
click at [29, 311] on div "[PERSON_NAME] [PERSON_NAME]" at bounding box center [42, 315] width 48 height 30
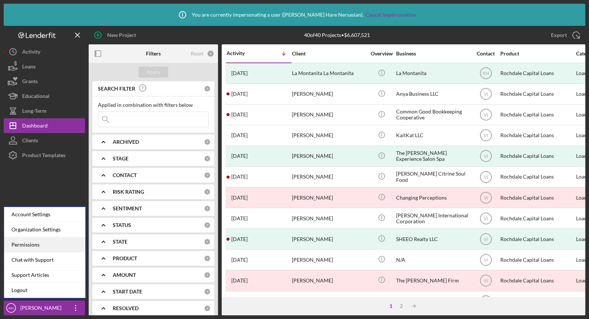
click at [40, 242] on div "Permissions" at bounding box center [44, 244] width 81 height 15
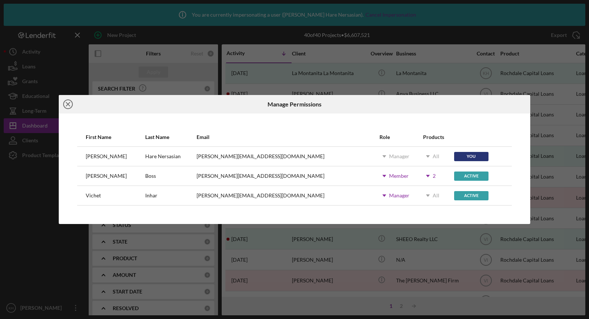
click at [65, 104] on icon "Icon/Close" at bounding box center [68, 104] width 18 height 18
